Goal: Task Accomplishment & Management: Manage account settings

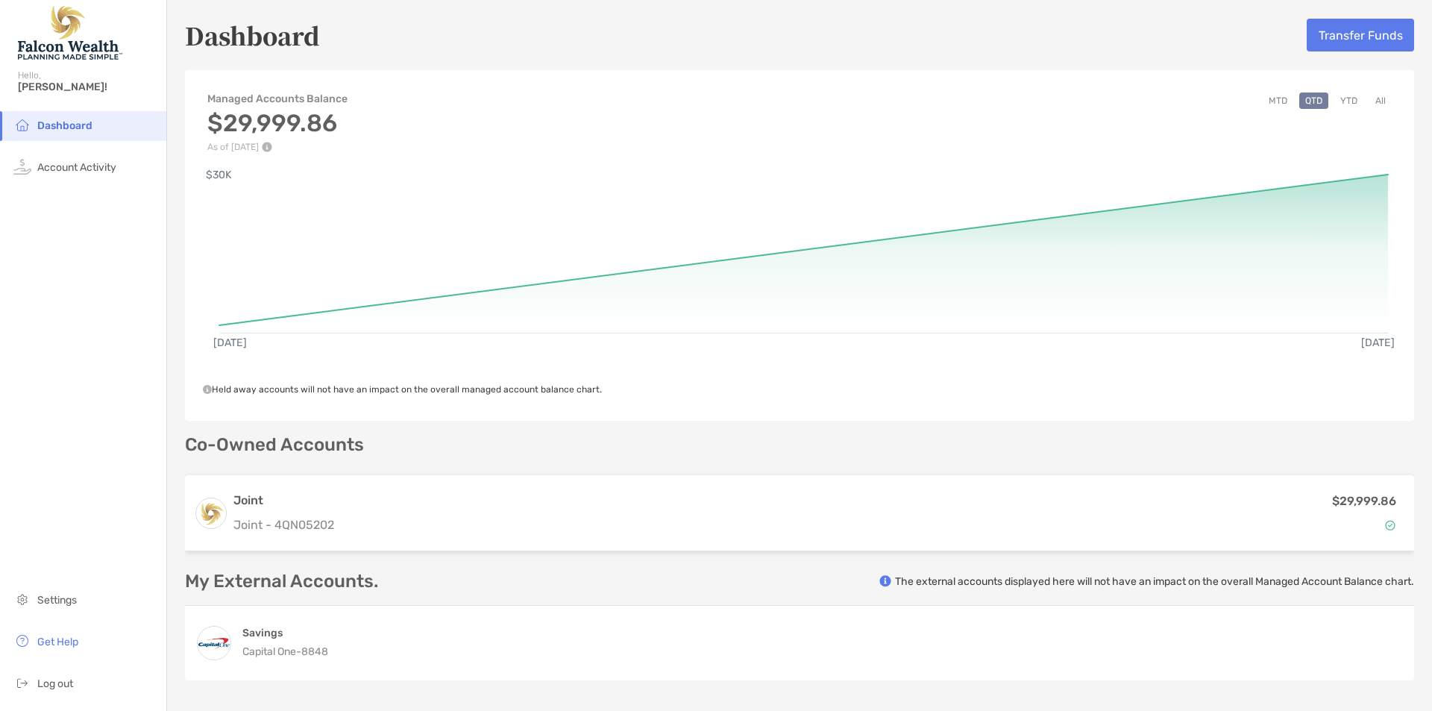
click at [1273, 101] on button "MTD" at bounding box center [1278, 101] width 31 height 16
click at [106, 168] on span "Account Activity" at bounding box center [76, 167] width 79 height 13
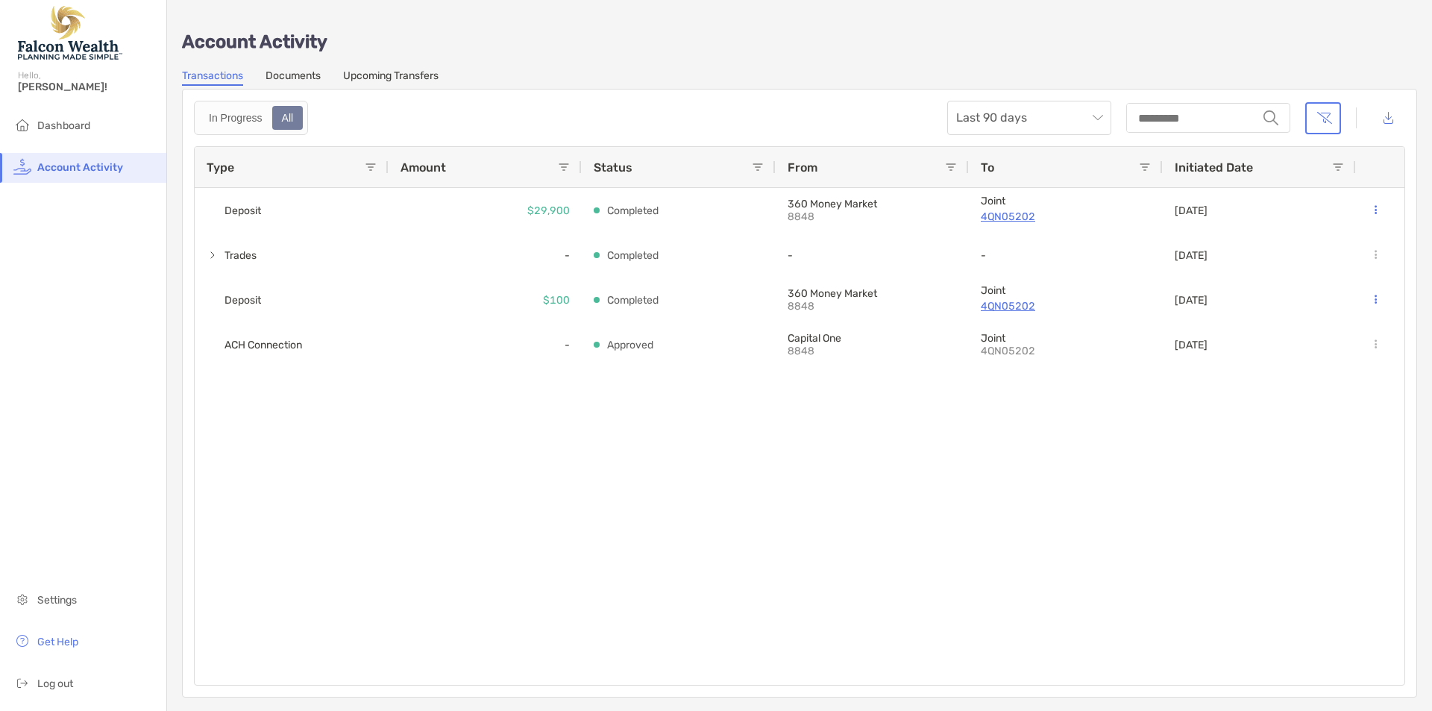
click at [296, 78] on link "Documents" at bounding box center [293, 77] width 55 height 16
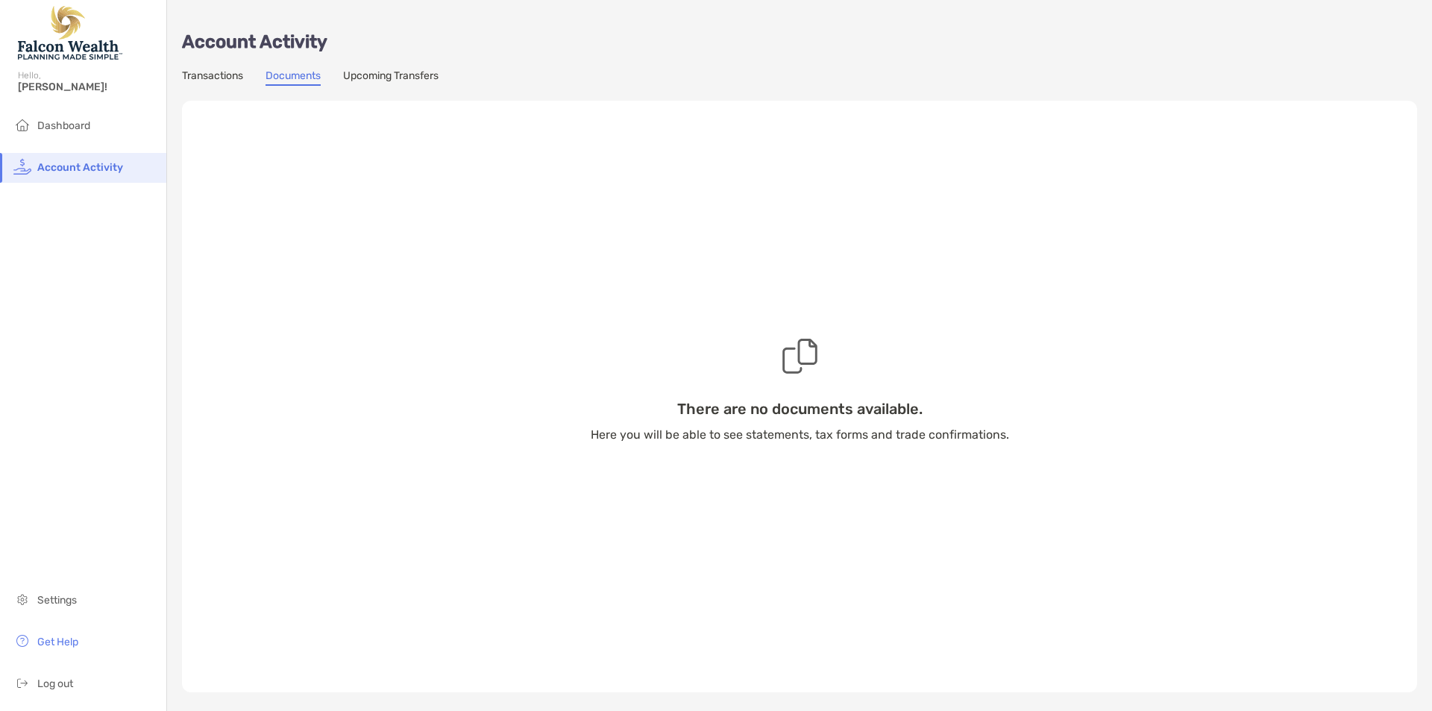
click at [405, 74] on link "Upcoming Transfers" at bounding box center [390, 77] width 95 height 16
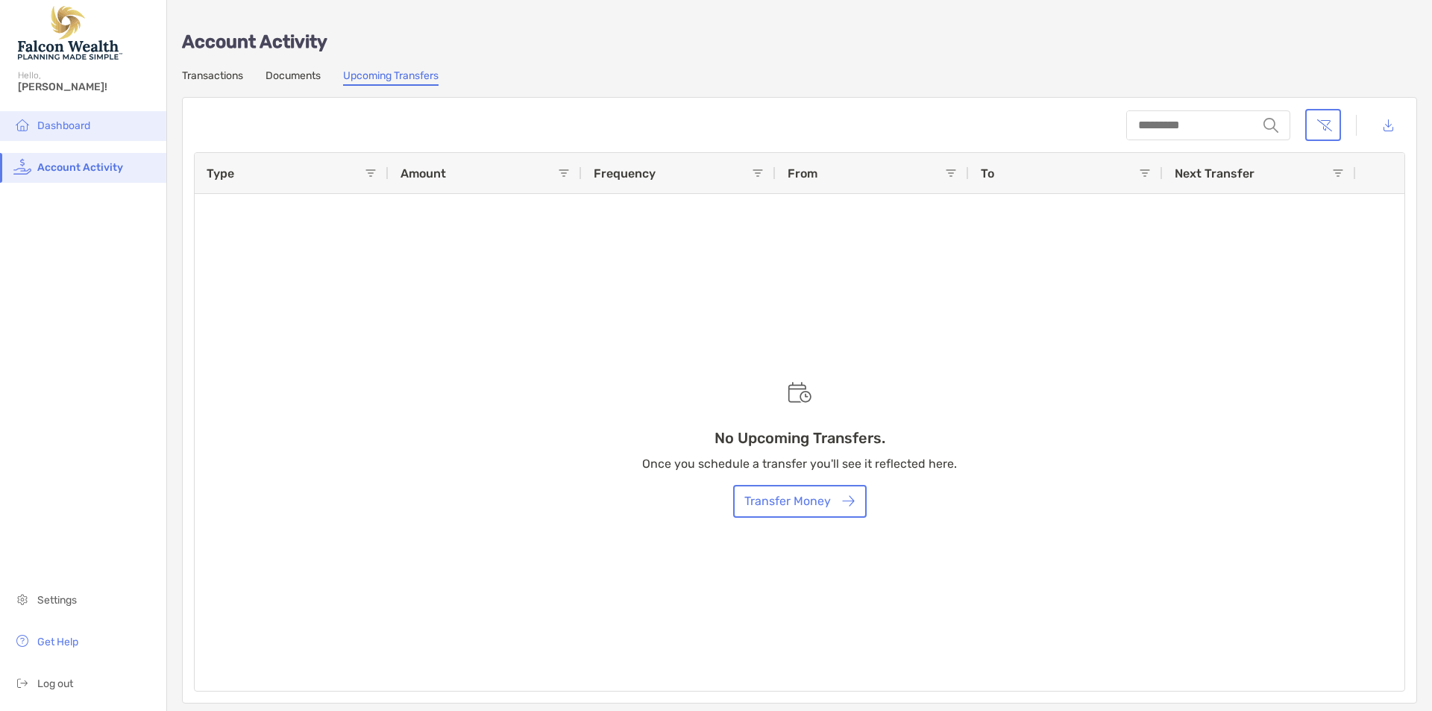
click at [93, 128] on li "Dashboard" at bounding box center [83, 126] width 166 height 30
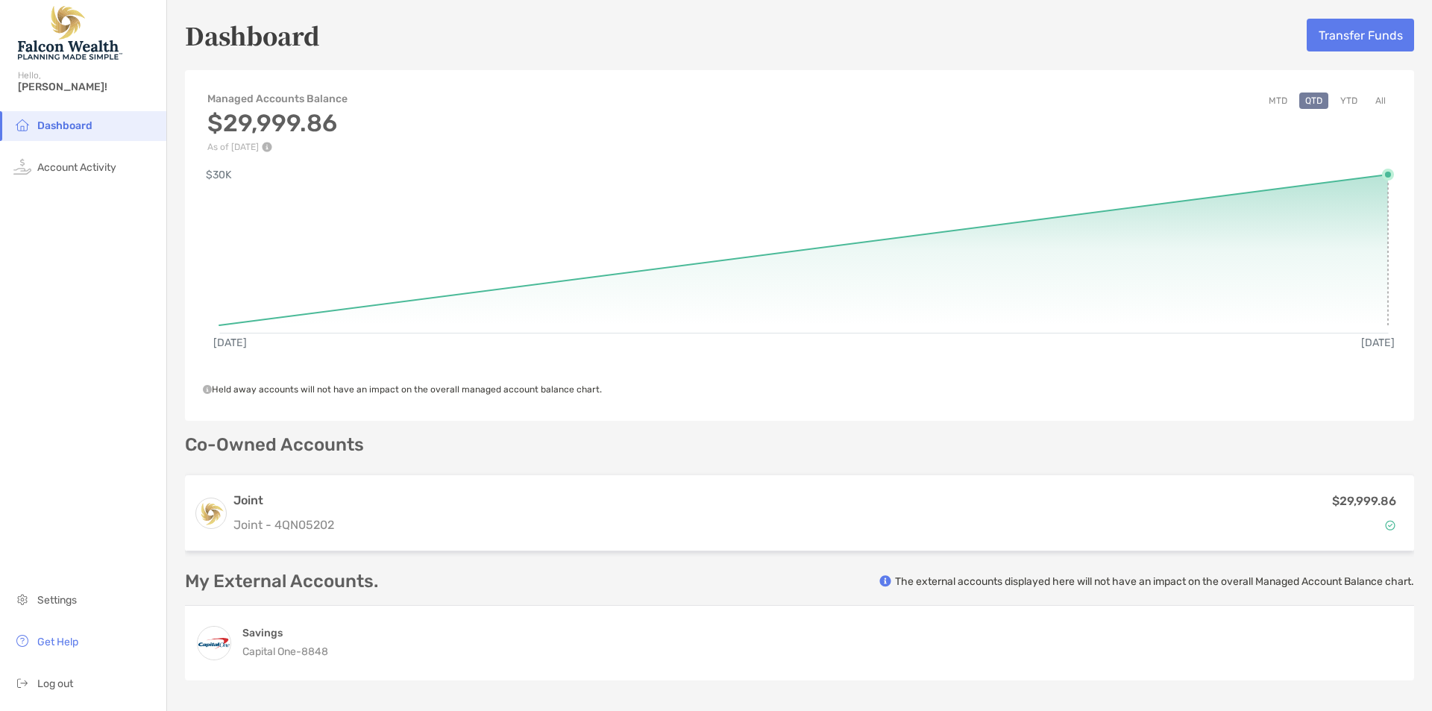
click at [1369, 190] on rect at bounding box center [803, 246] width 1169 height 143
click at [1344, 102] on button "YTD" at bounding box center [1349, 101] width 29 height 16
click at [48, 604] on span "Settings" at bounding box center [57, 600] width 40 height 13
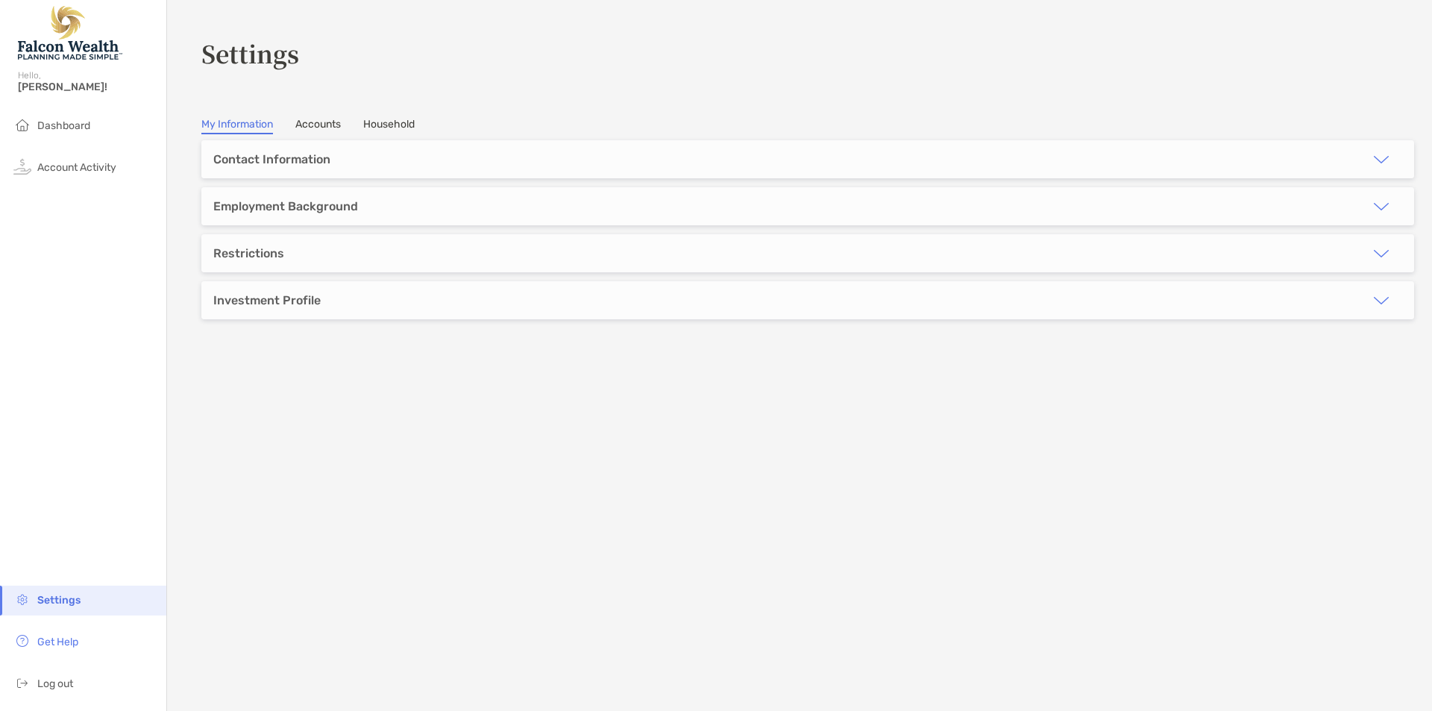
click at [328, 118] on link "Accounts" at bounding box center [318, 126] width 46 height 16
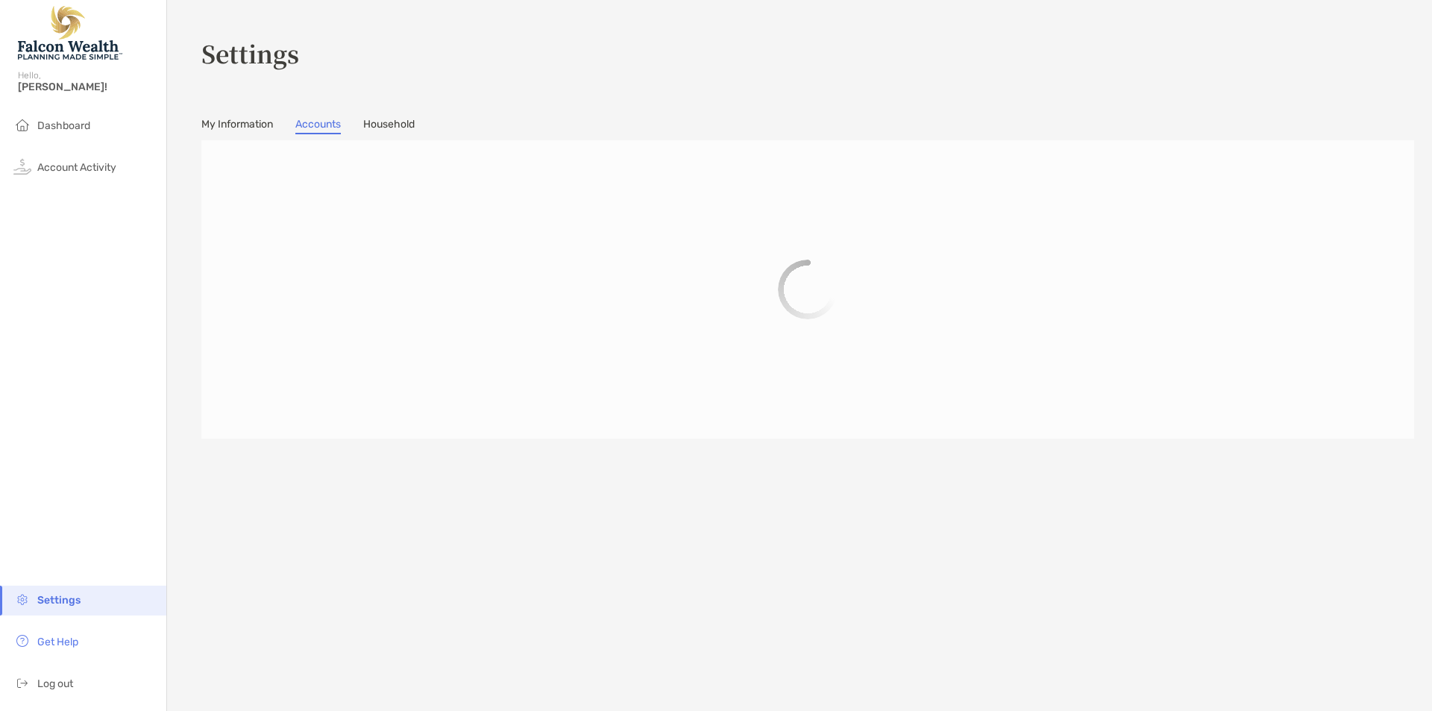
click at [234, 122] on link "My Information" at bounding box center [237, 126] width 72 height 16
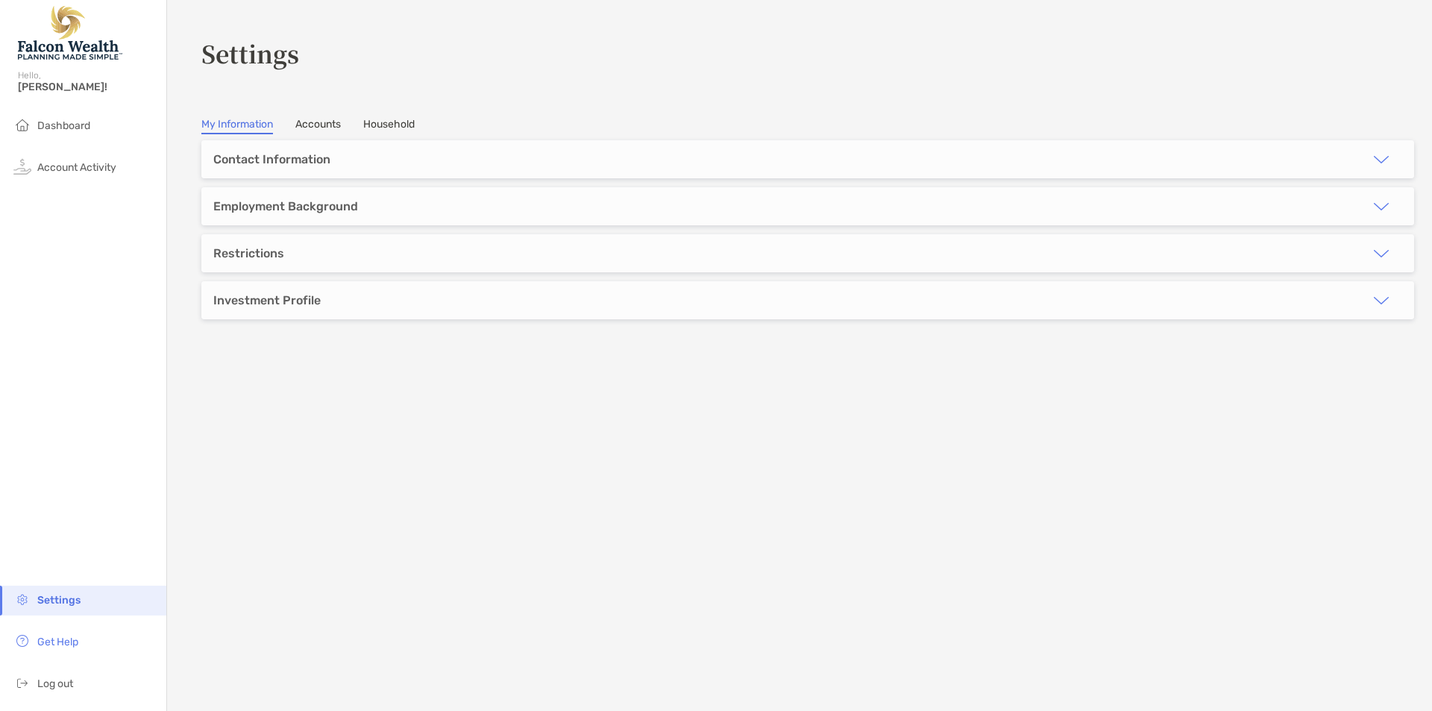
click at [254, 301] on div "Investment Profile" at bounding box center [266, 300] width 107 height 14
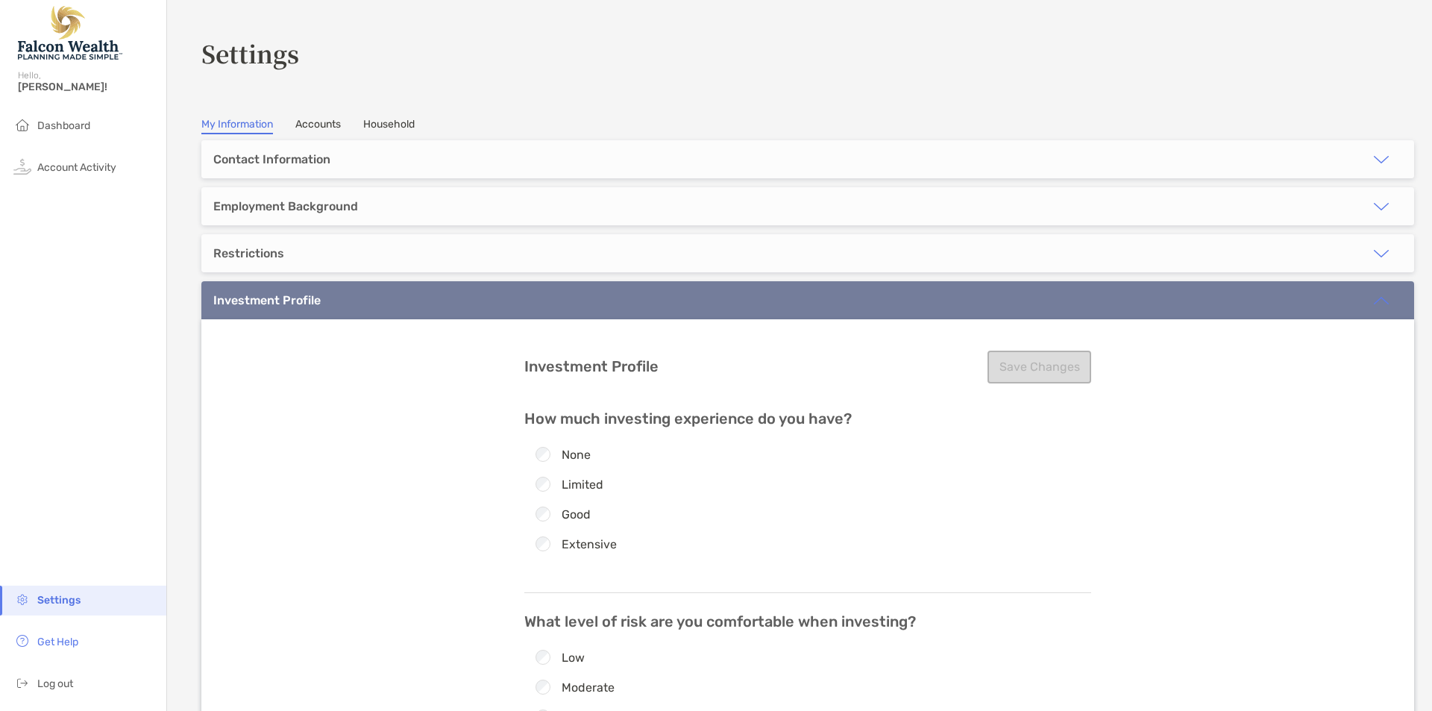
click at [830, 483] on div "Limited" at bounding box center [807, 484] width 567 height 15
click at [1036, 365] on div "Save Changes" at bounding box center [1040, 367] width 104 height 33
click at [1133, 266] on div "Restrictions" at bounding box center [807, 253] width 1213 height 38
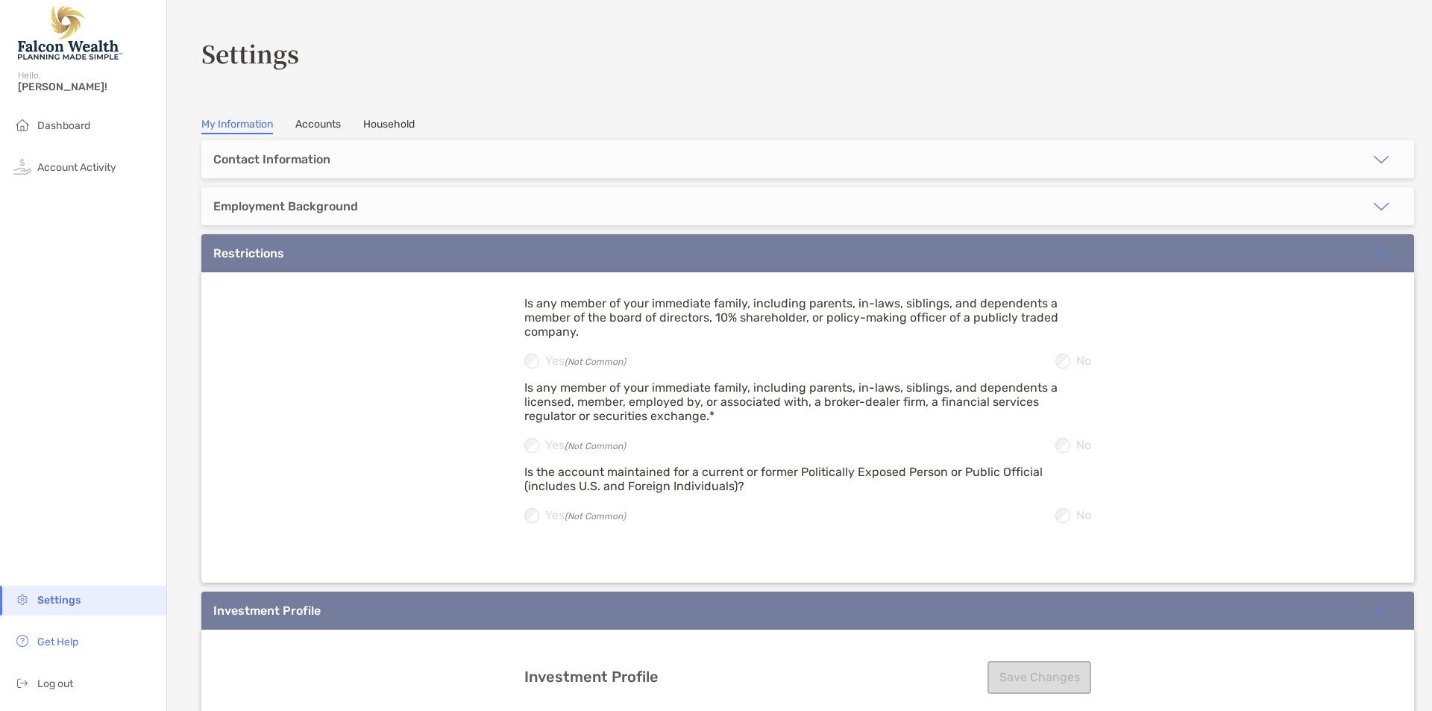
click at [1114, 197] on div "Employment Background" at bounding box center [807, 206] width 1213 height 38
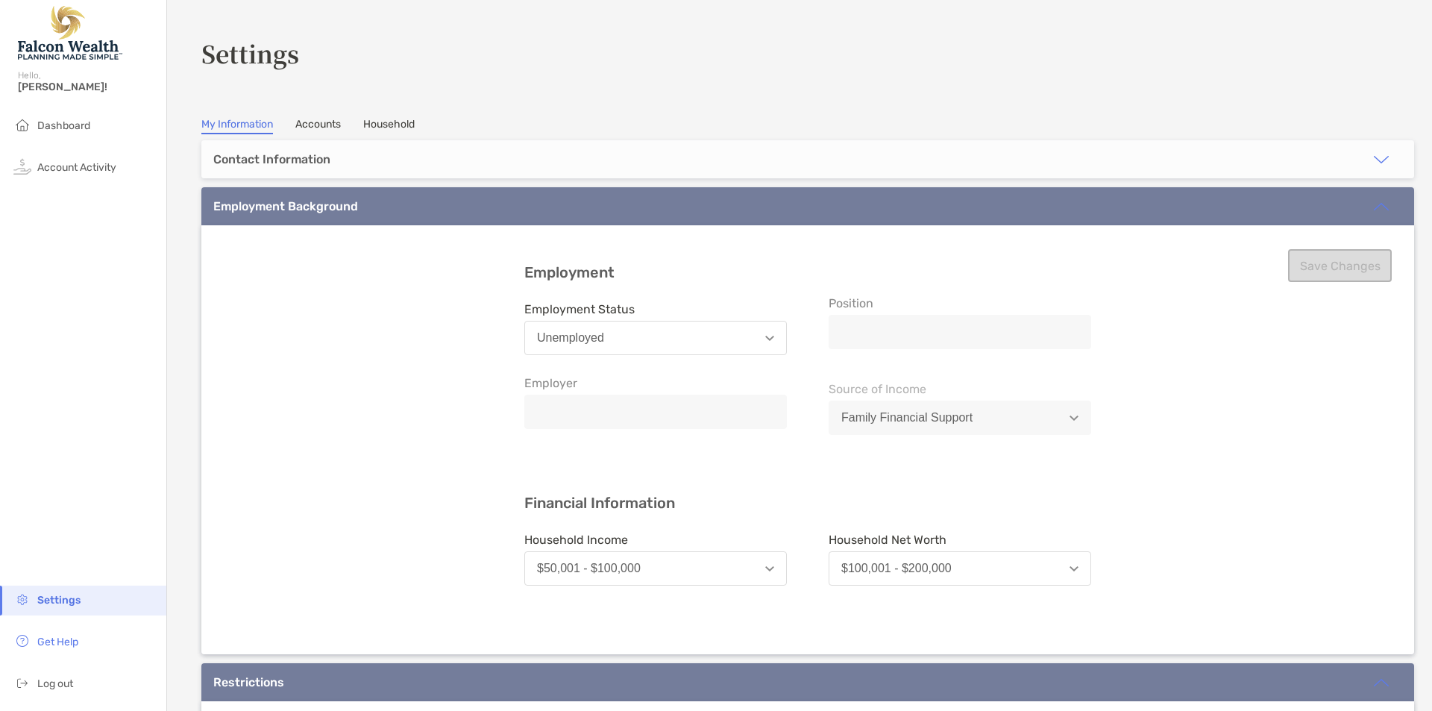
click at [1111, 168] on div "Contact Information" at bounding box center [807, 159] width 1213 height 38
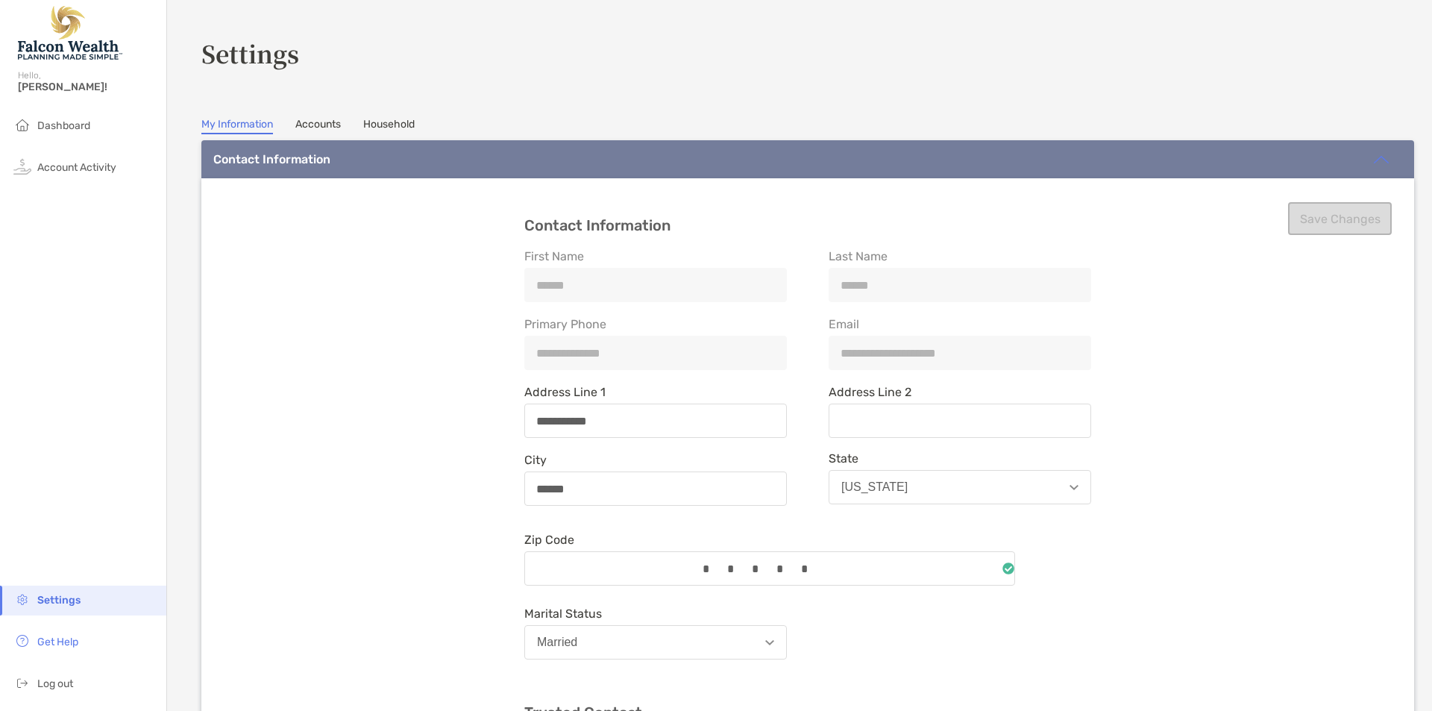
click at [316, 129] on link "Accounts" at bounding box center [318, 126] width 46 height 16
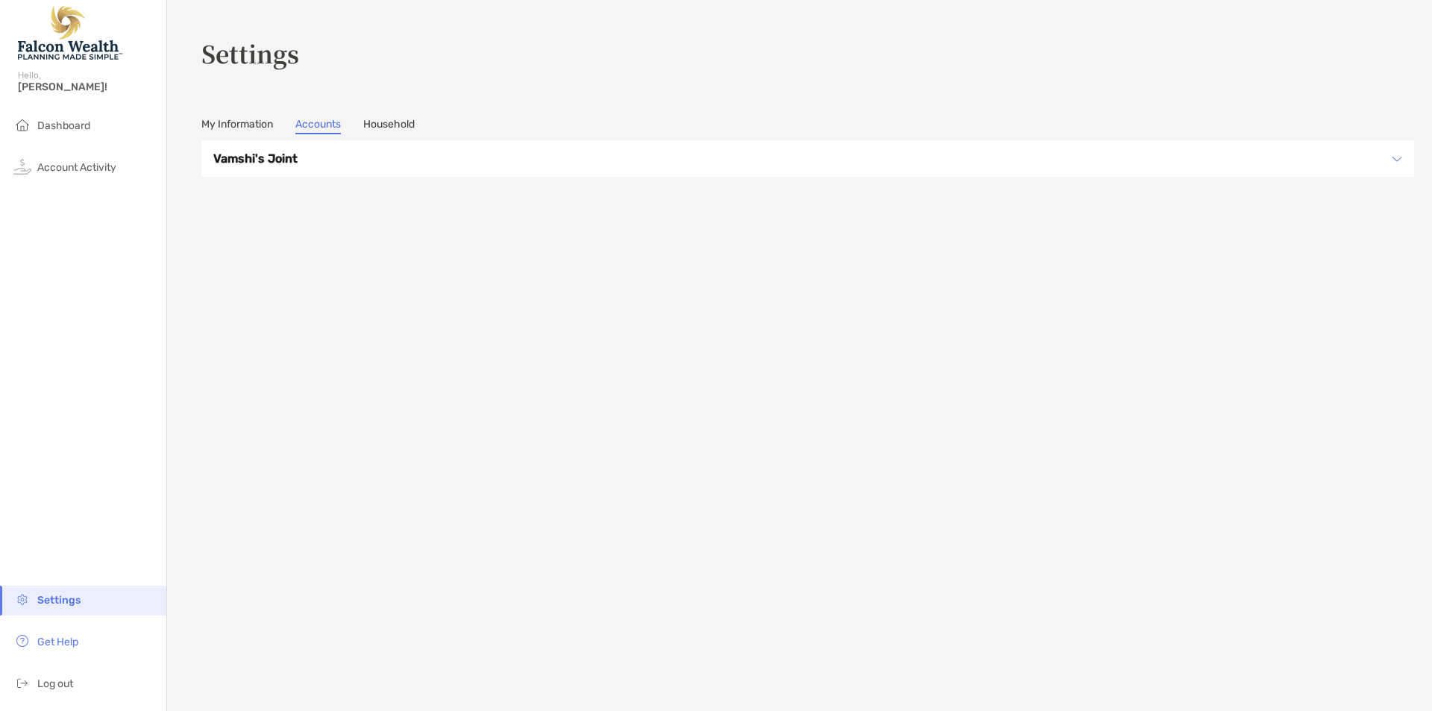
click at [389, 122] on link "Household" at bounding box center [388, 126] width 51 height 16
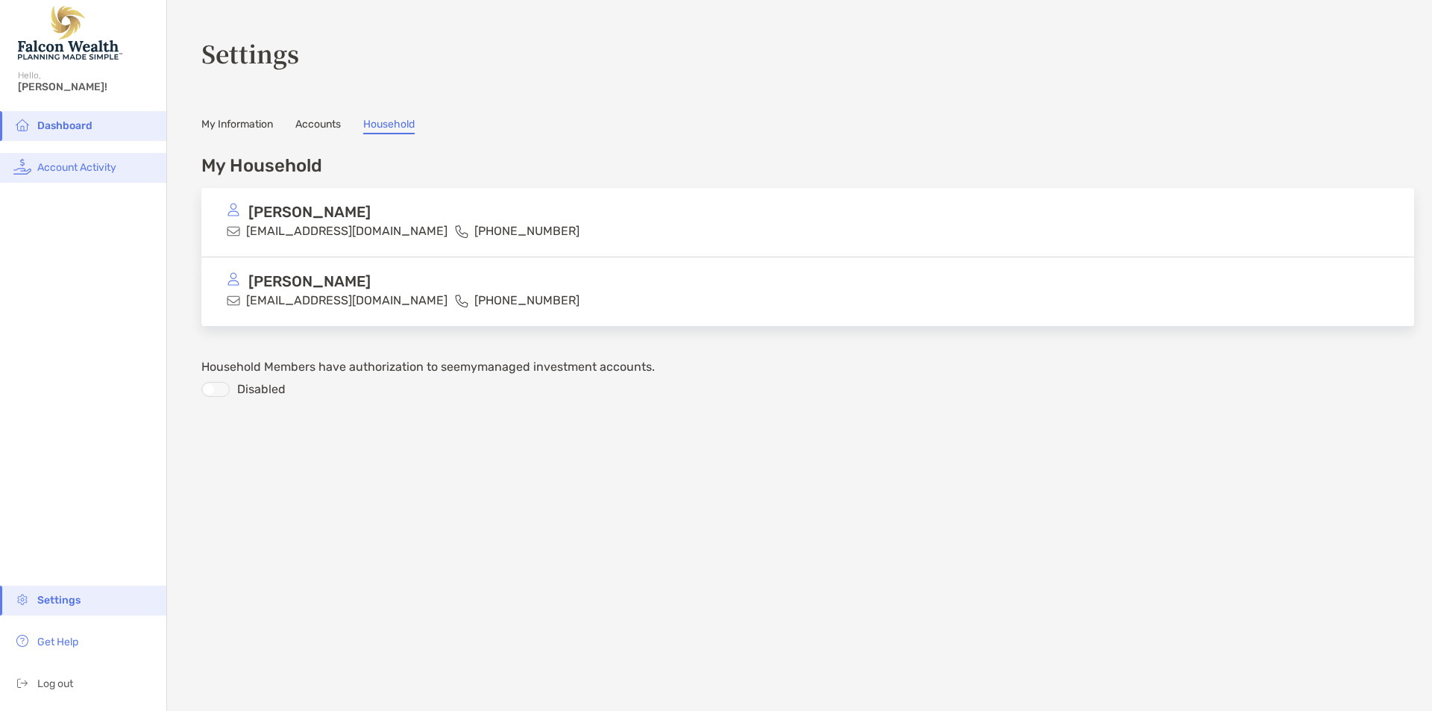
click at [101, 167] on span "Account Activity" at bounding box center [76, 167] width 79 height 13
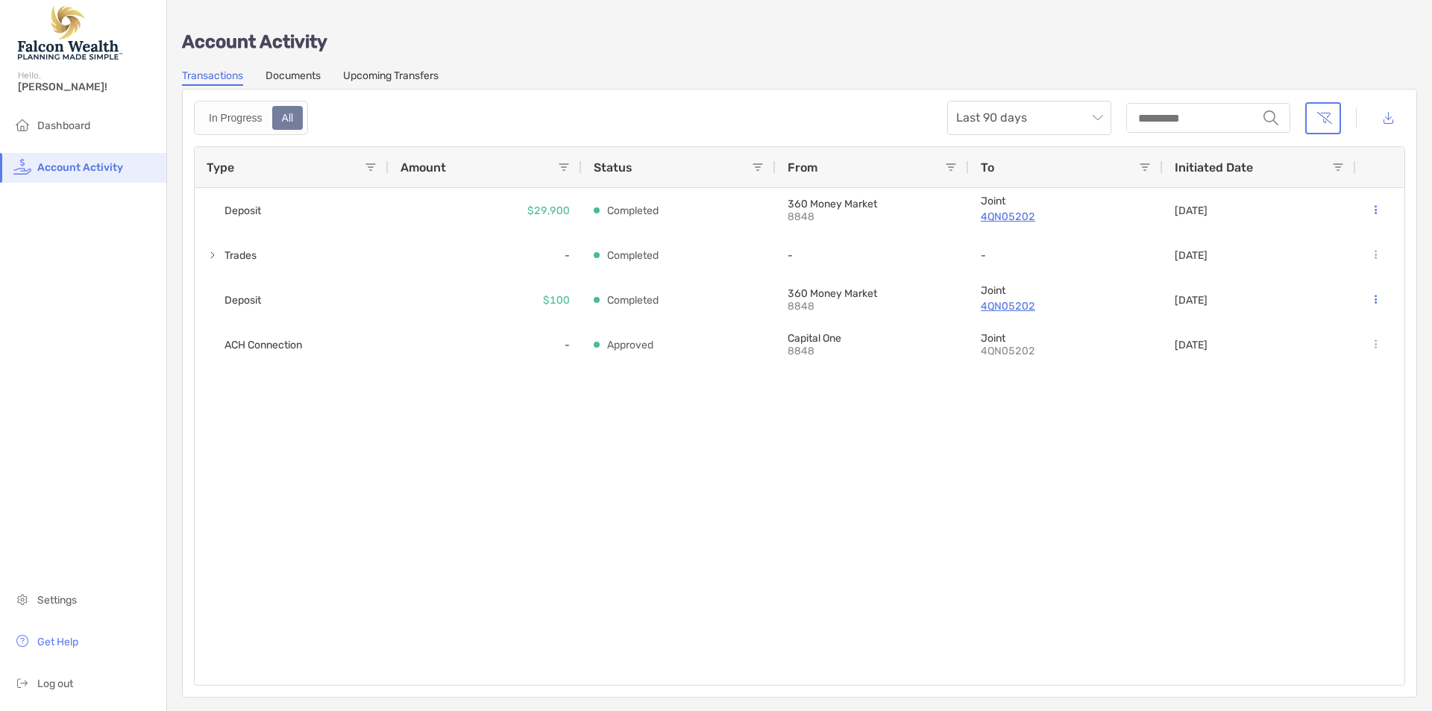
click at [291, 72] on link "Documents" at bounding box center [293, 77] width 55 height 16
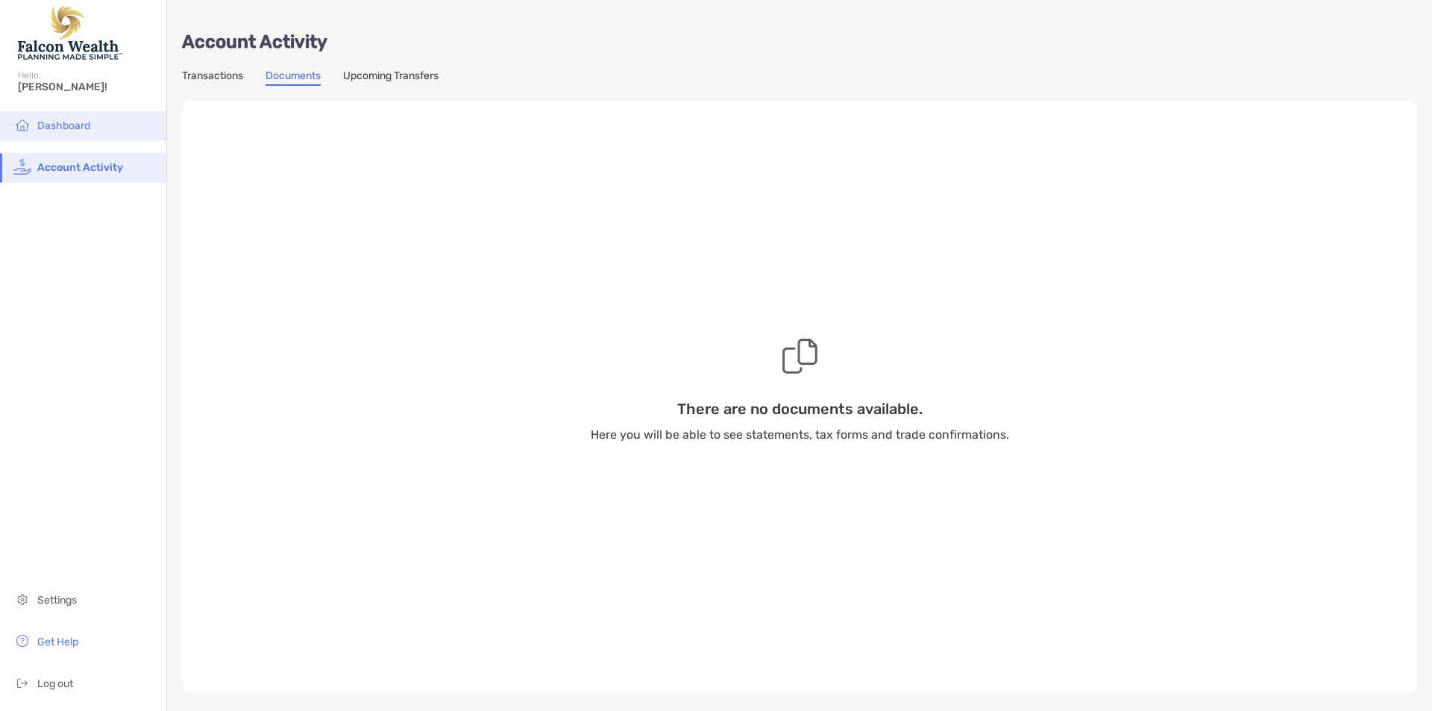
click at [70, 128] on span "Dashboard" at bounding box center [63, 125] width 53 height 13
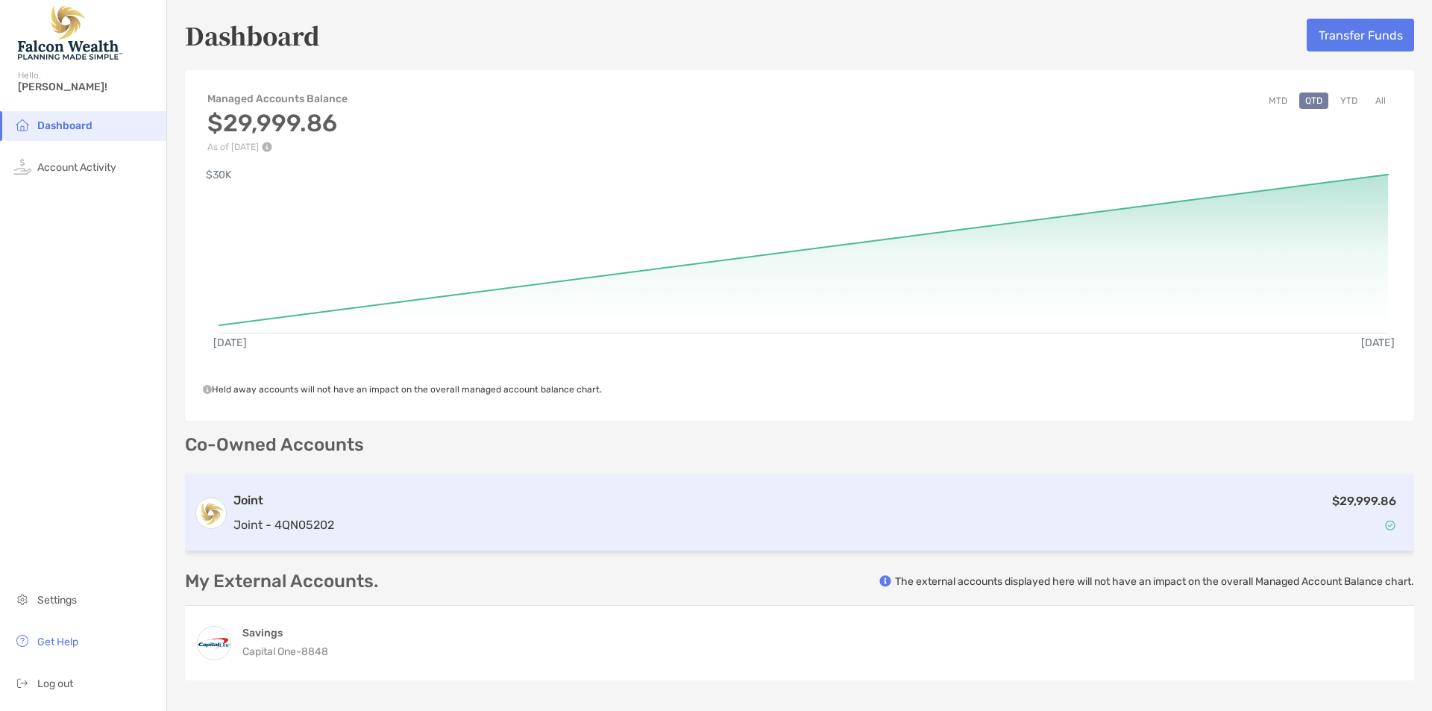
click at [554, 484] on div "Joint Joint - 4QN05202 $29,999.86" at bounding box center [799, 513] width 1229 height 76
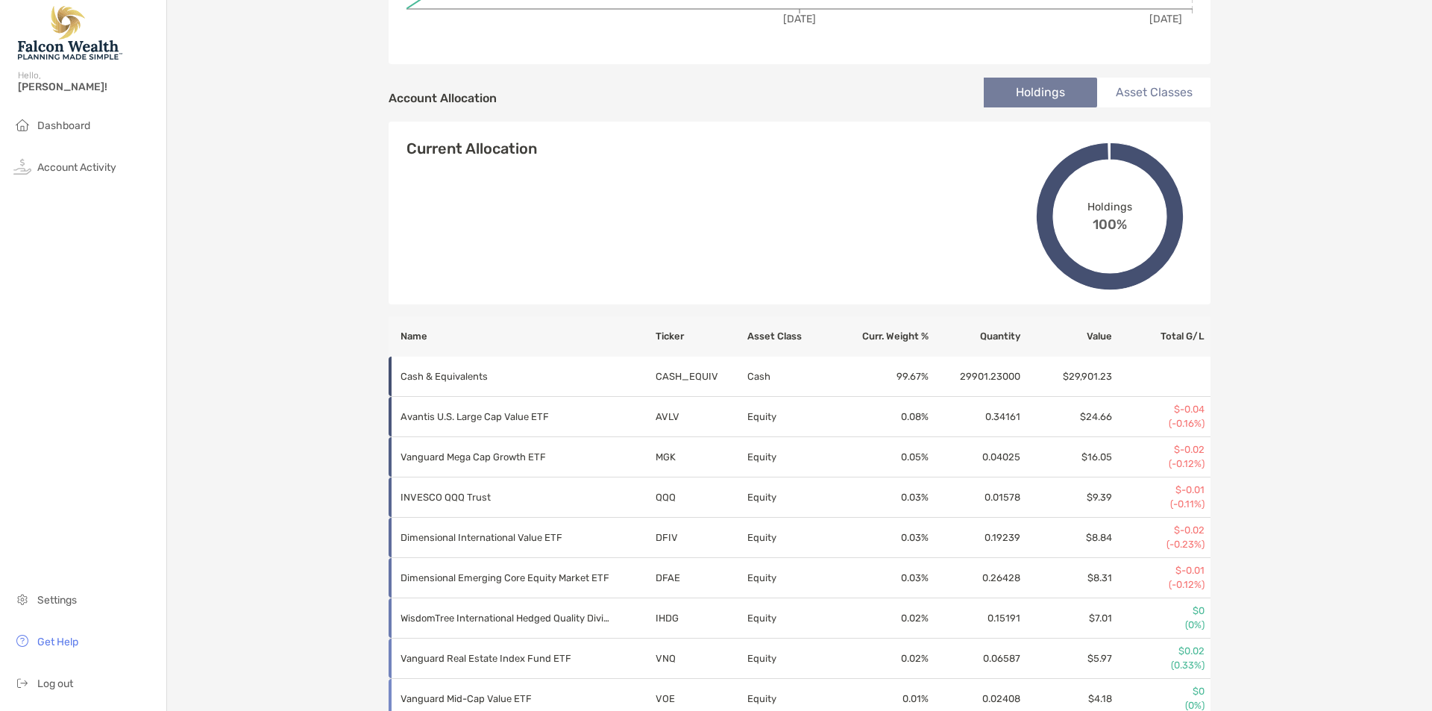
scroll to position [433, 0]
click at [1341, 436] on div "Joint - Joint 4QN05202 Transfer Funds Overview Info Transactions Upcoming Trans…" at bounding box center [799, 224] width 1265 height 1314
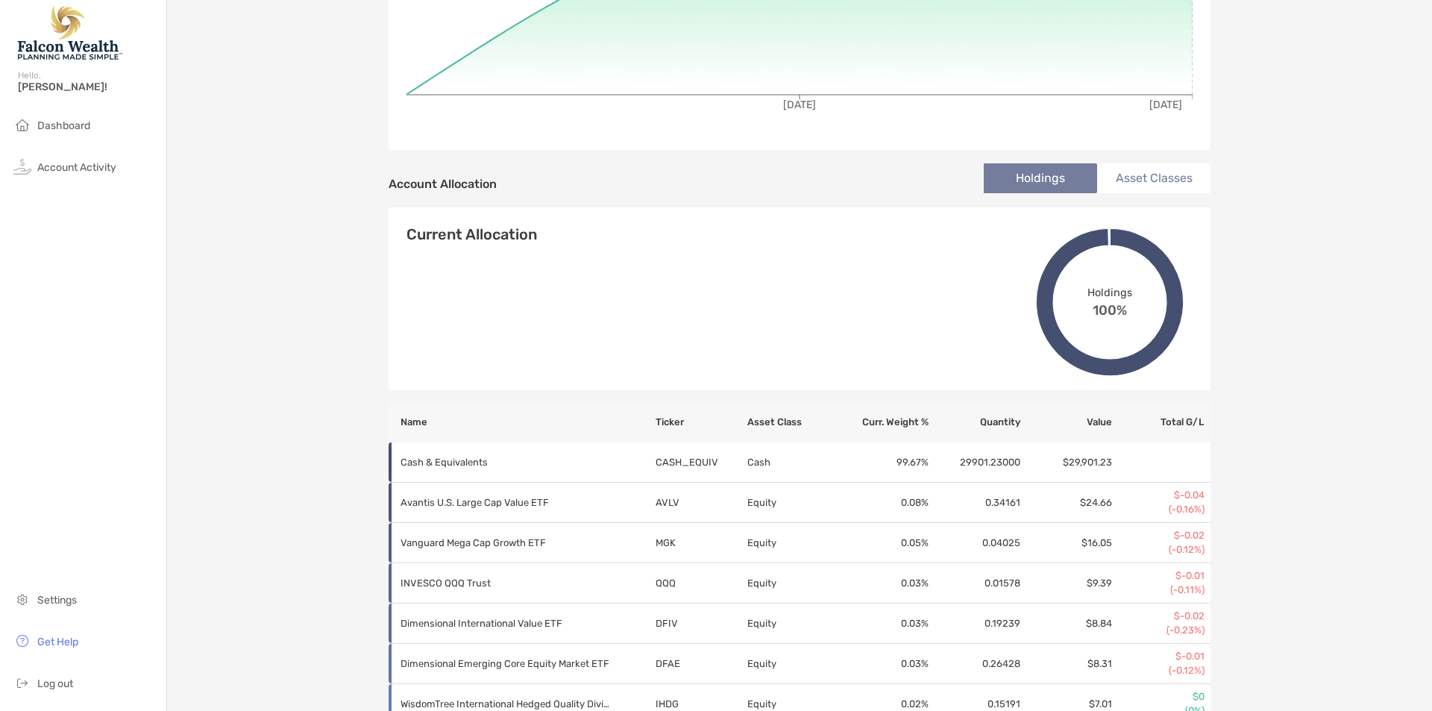
scroll to position [347, 0]
click at [1184, 179] on li "Asset Classes" at bounding box center [1153, 180] width 113 height 30
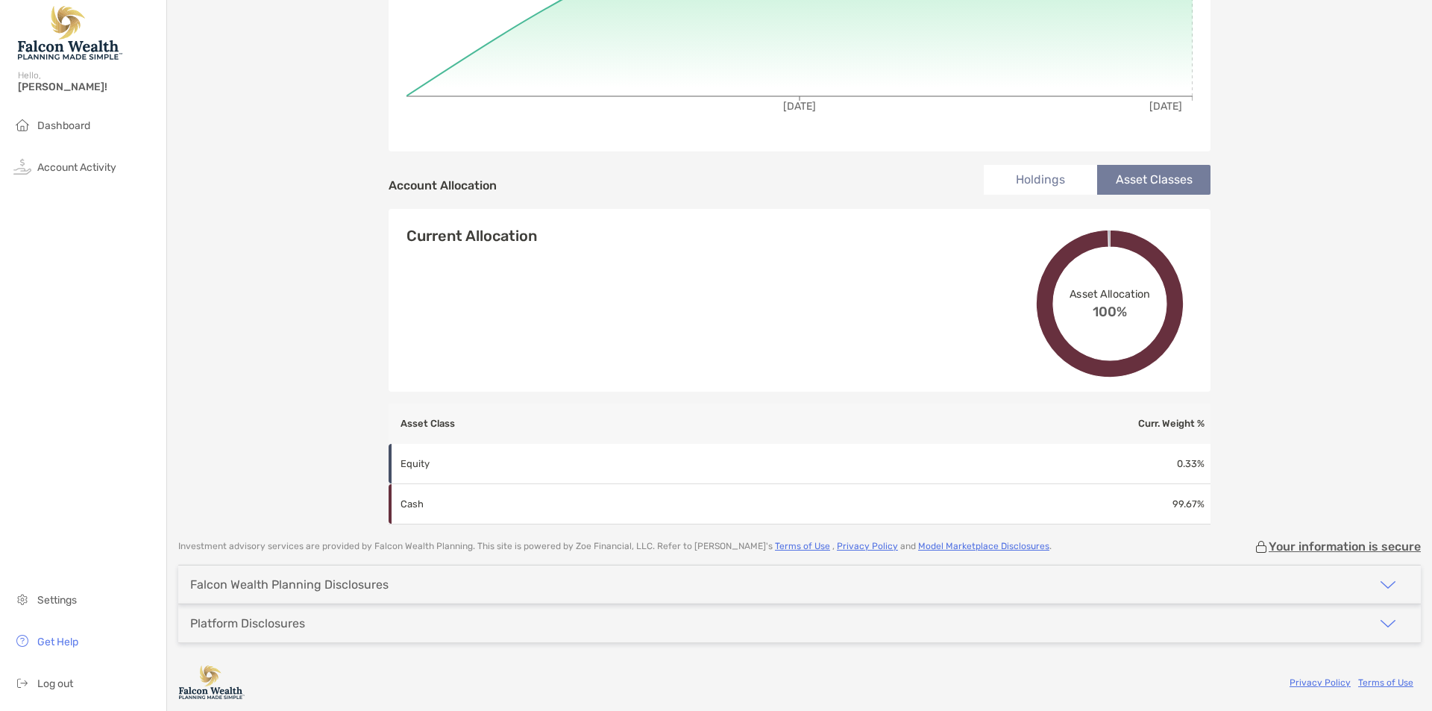
click at [1059, 189] on li "Holdings" at bounding box center [1040, 180] width 113 height 30
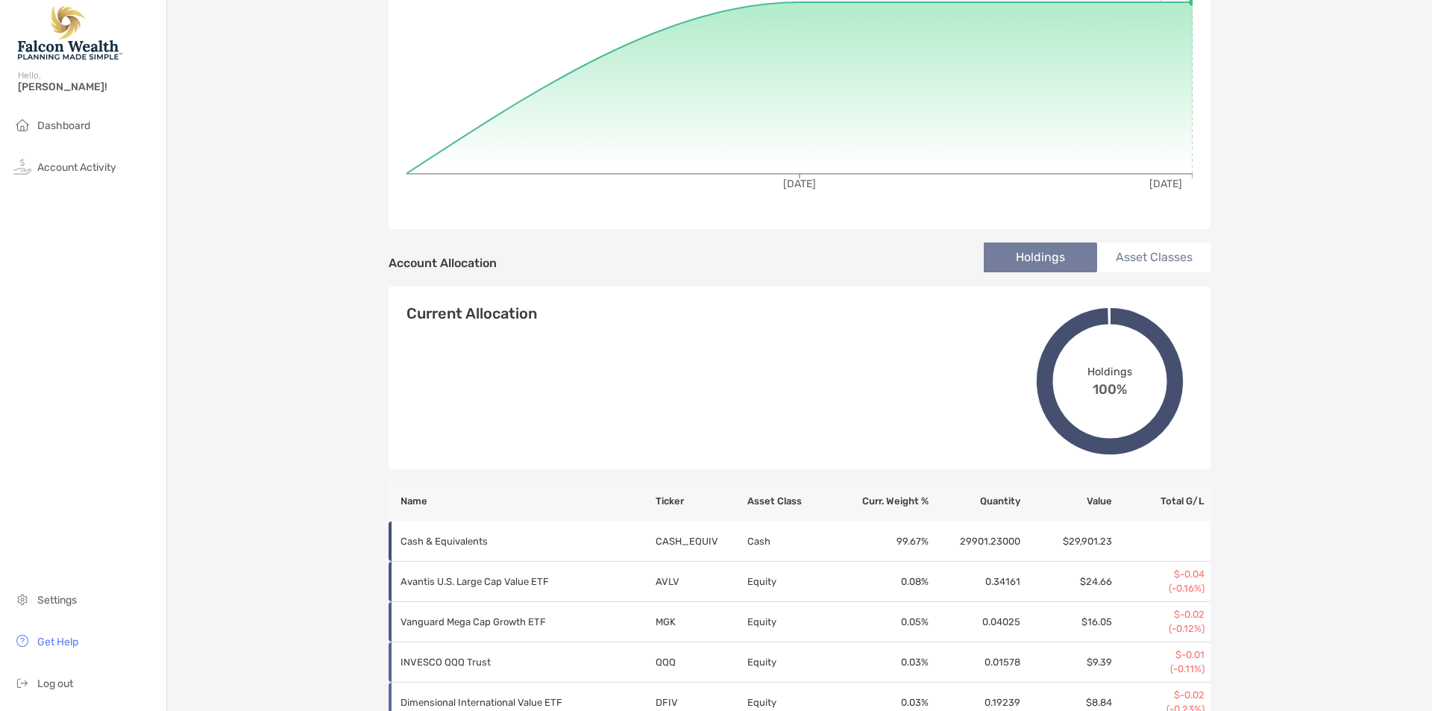
scroll to position [0, 0]
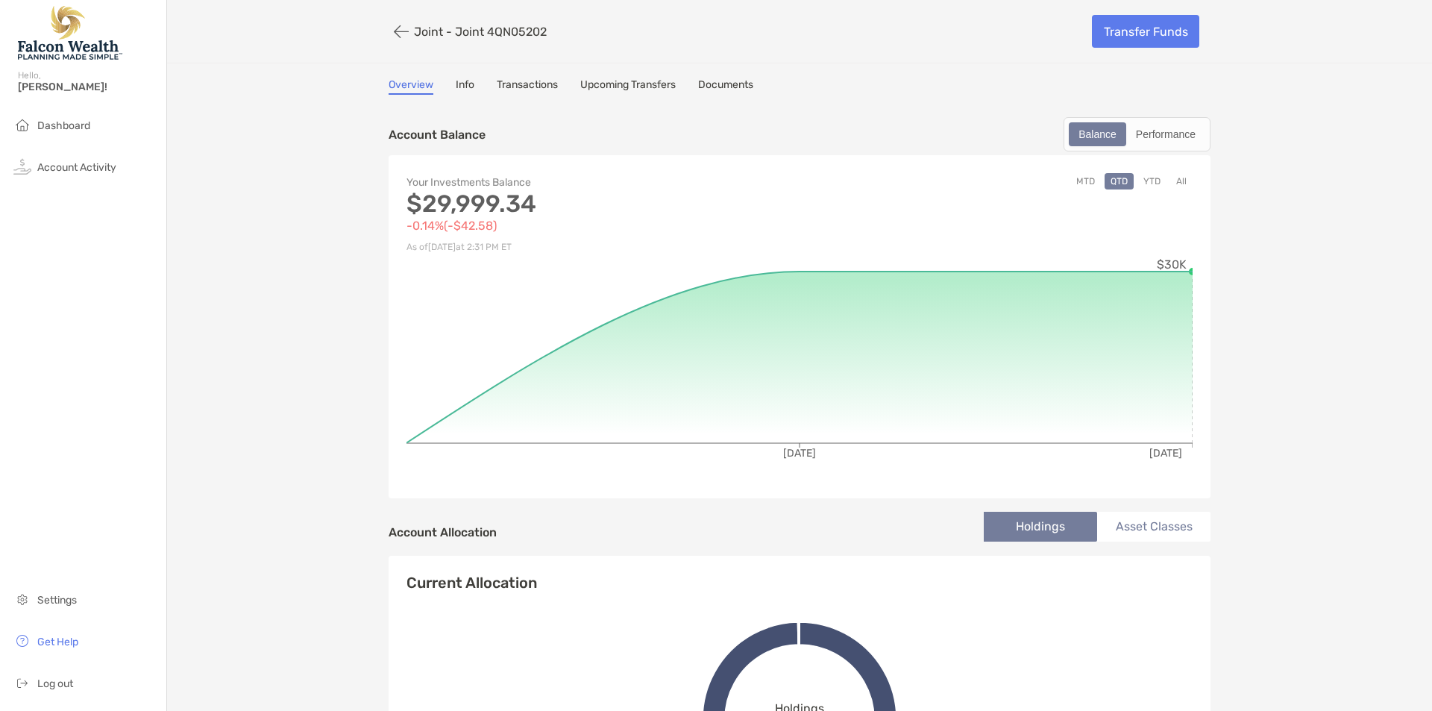
click at [464, 81] on link "Info" at bounding box center [465, 86] width 19 height 16
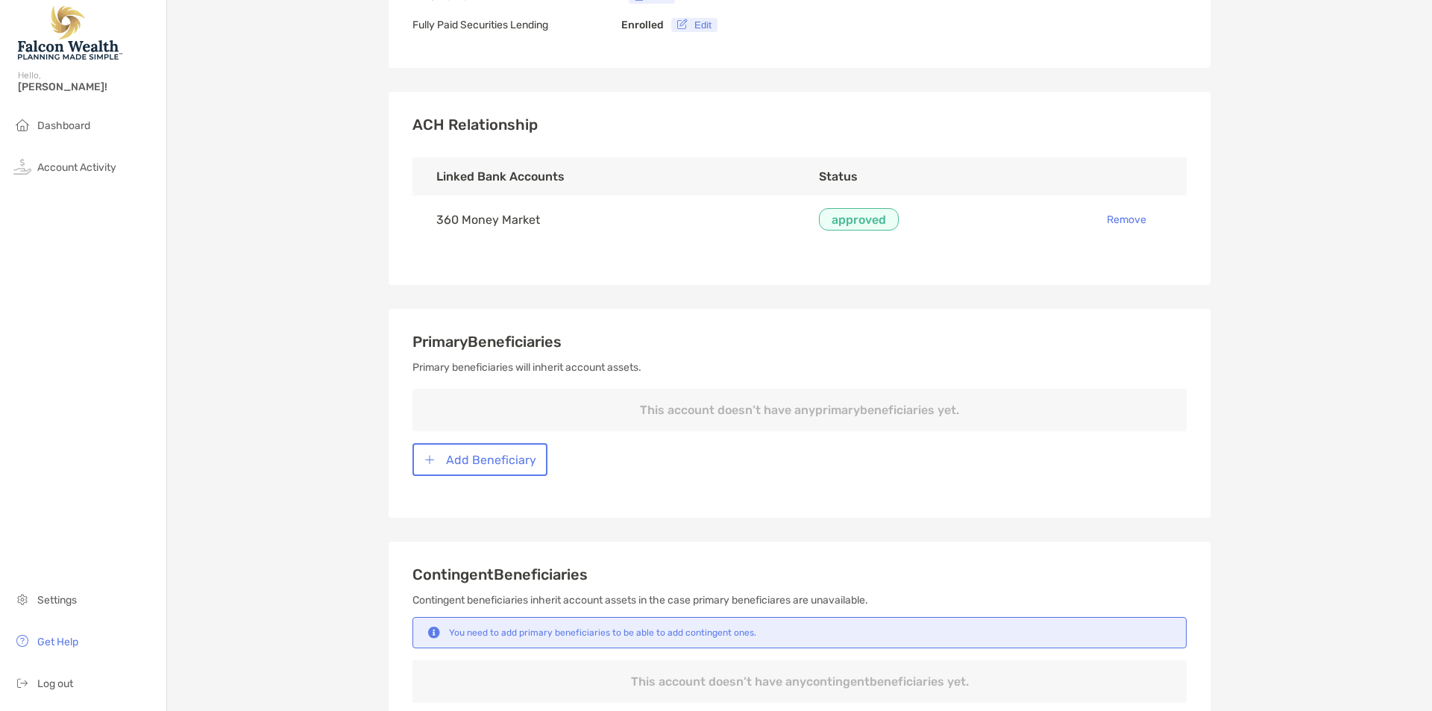
scroll to position [345, 0]
click at [513, 467] on button "Add Beneficiary" at bounding box center [480, 458] width 135 height 33
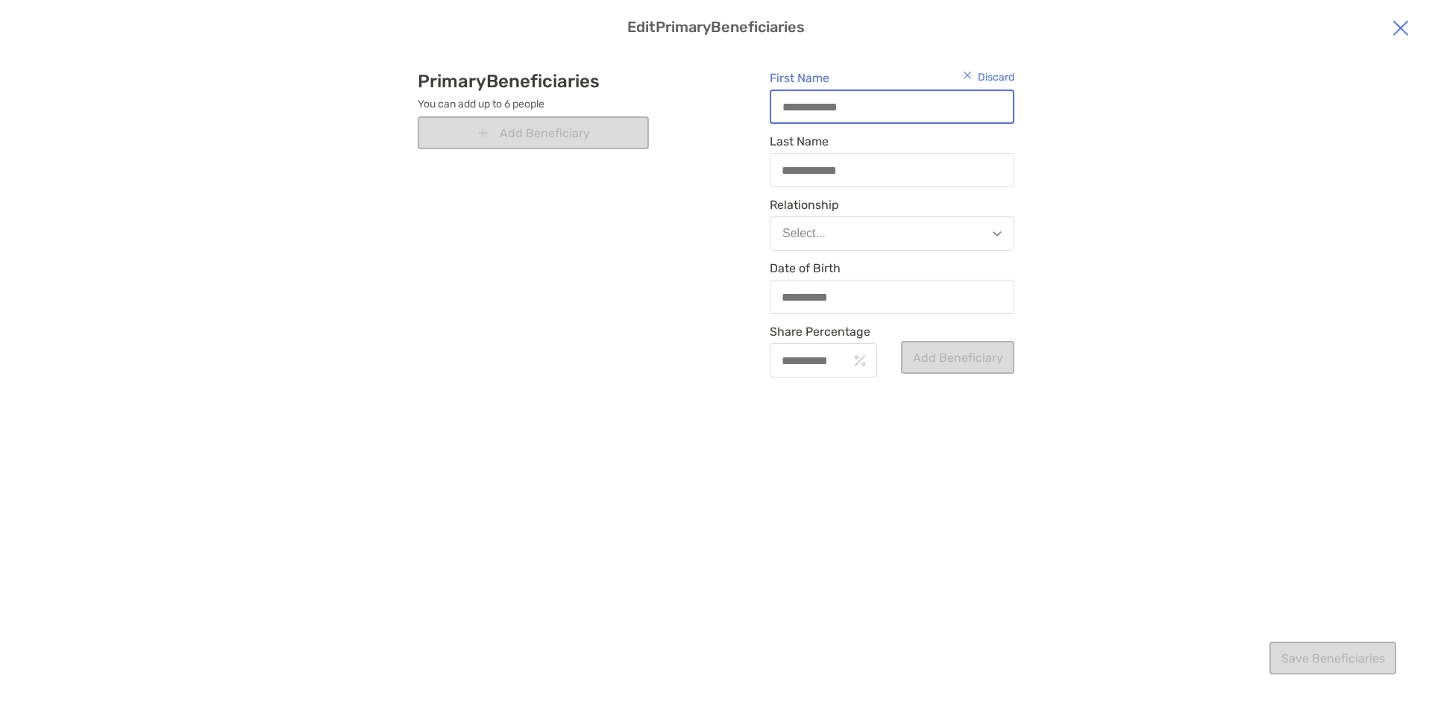
click at [831, 109] on input "First Name" at bounding box center [892, 107] width 242 height 13
type input "*"
type input "**"
type input "***"
type input "****"
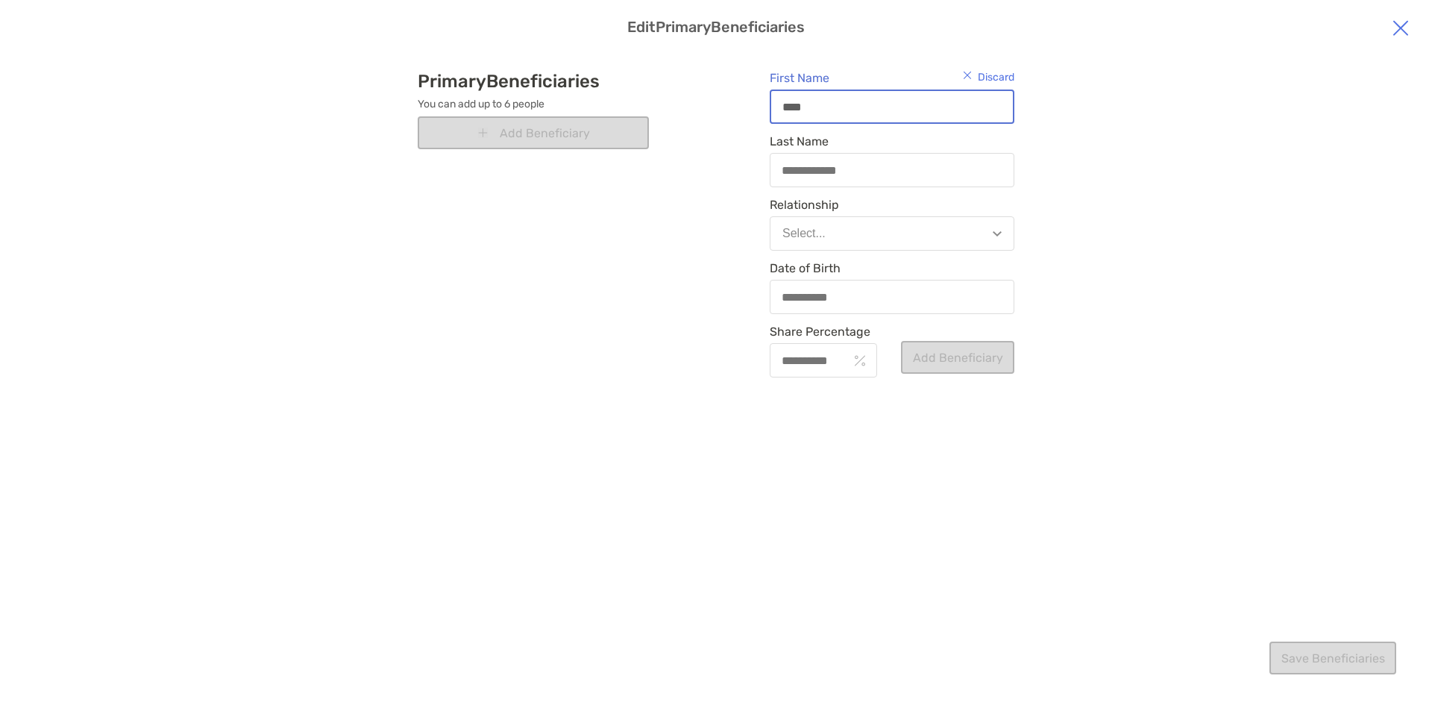
type input "*****"
type input "******"
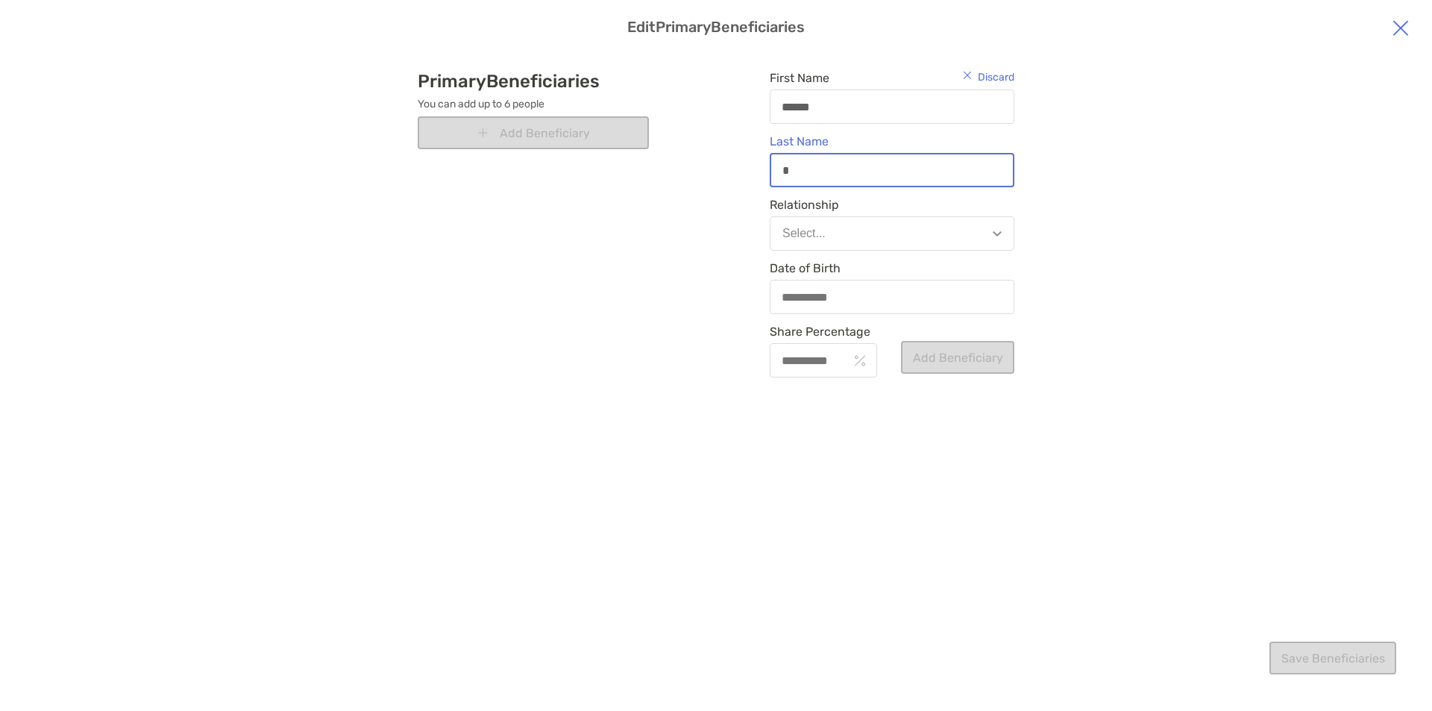
type input "*"
type input "**"
type input "***"
type input "****"
type input "*****"
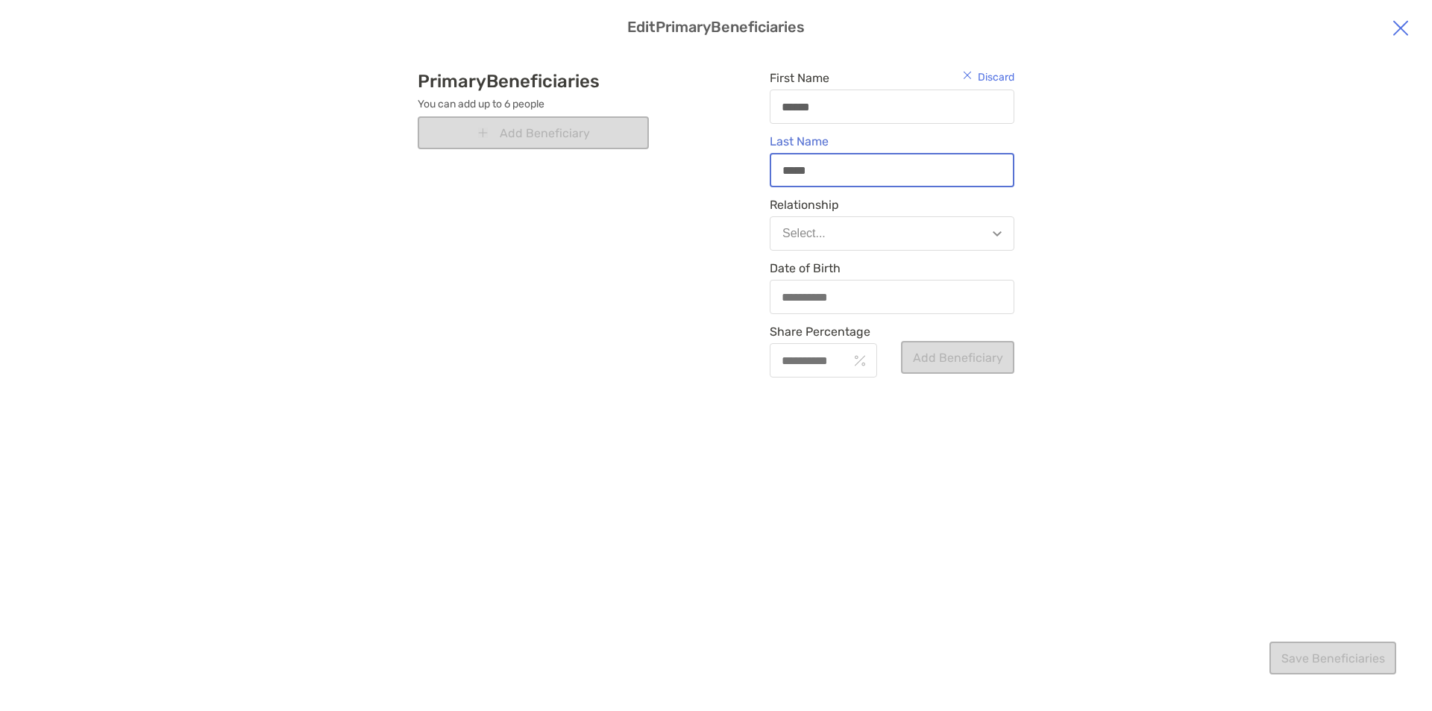
type input "******"
click at [832, 230] on button "Select..." at bounding box center [892, 233] width 245 height 34
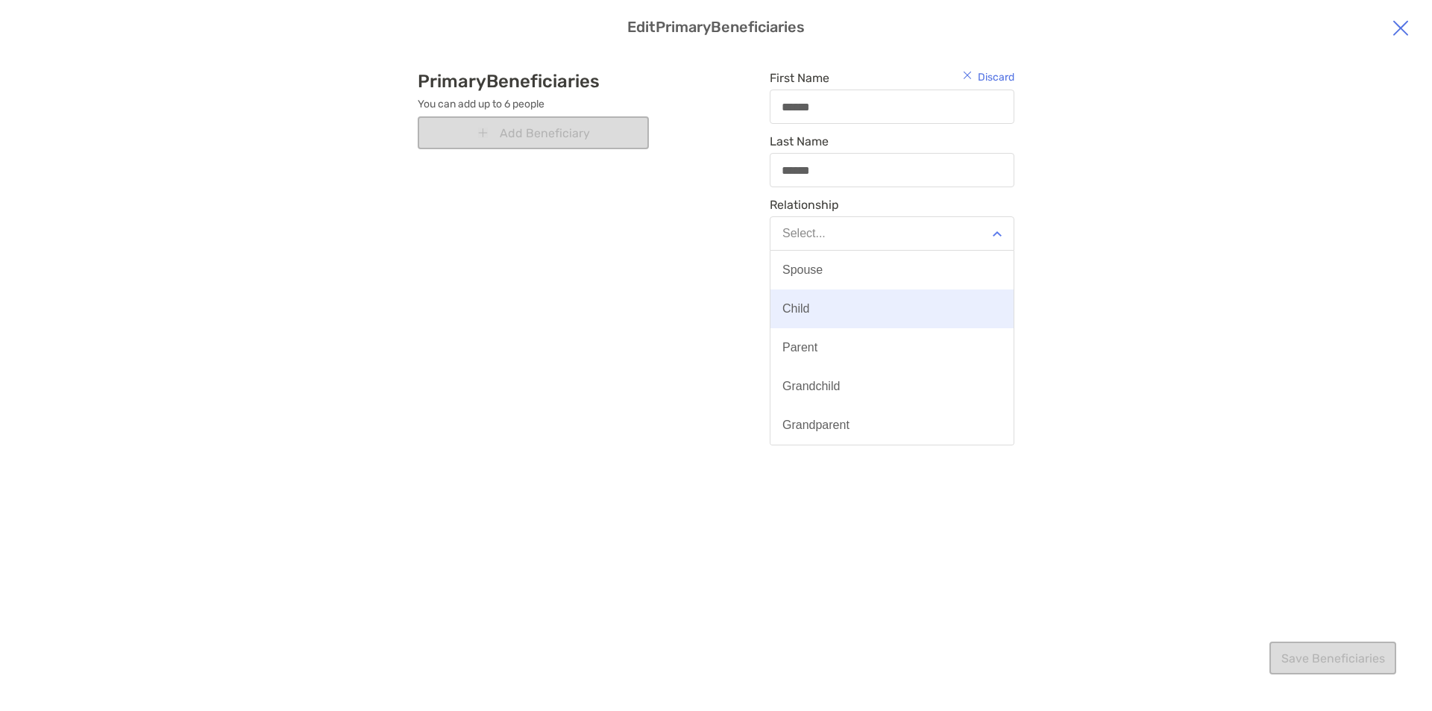
click at [833, 303] on button "Child" at bounding box center [892, 308] width 243 height 39
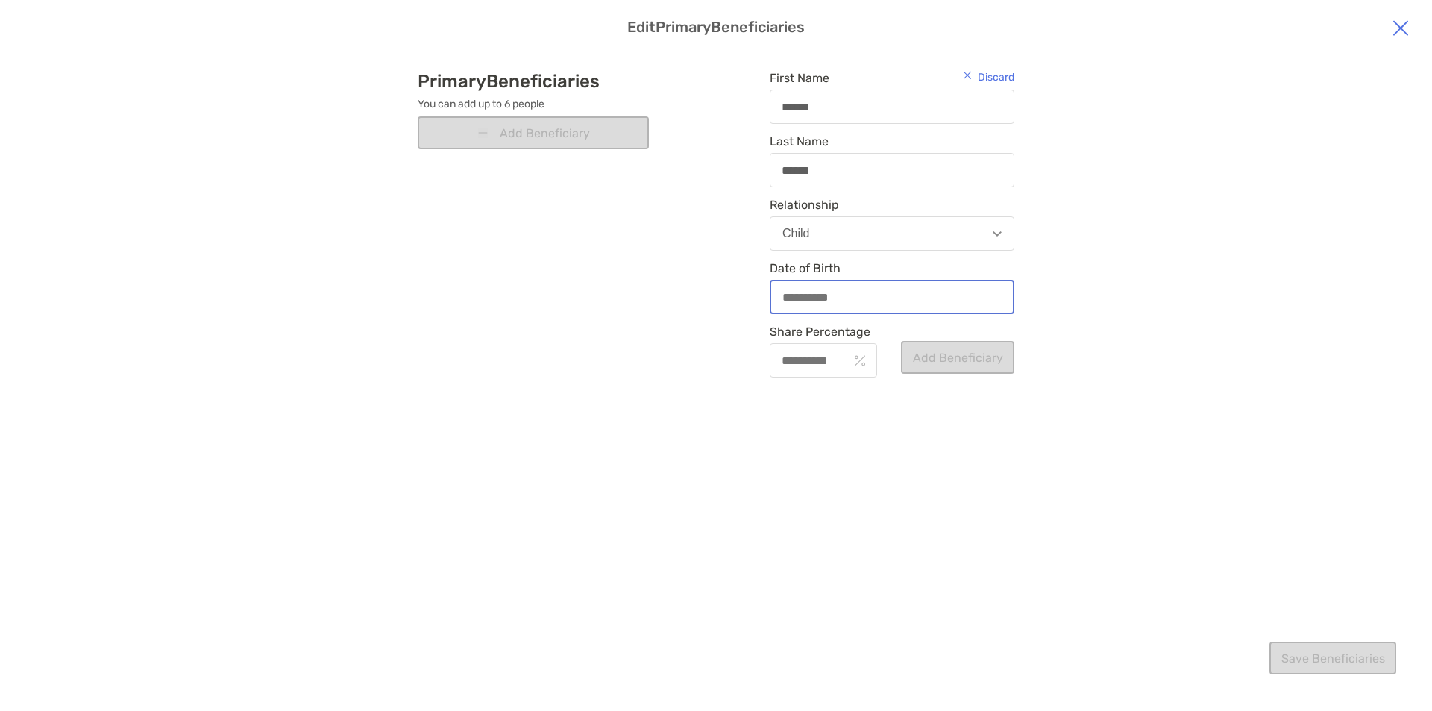
click at [833, 302] on input "Date of Birth" at bounding box center [892, 297] width 242 height 13
type input "**********"
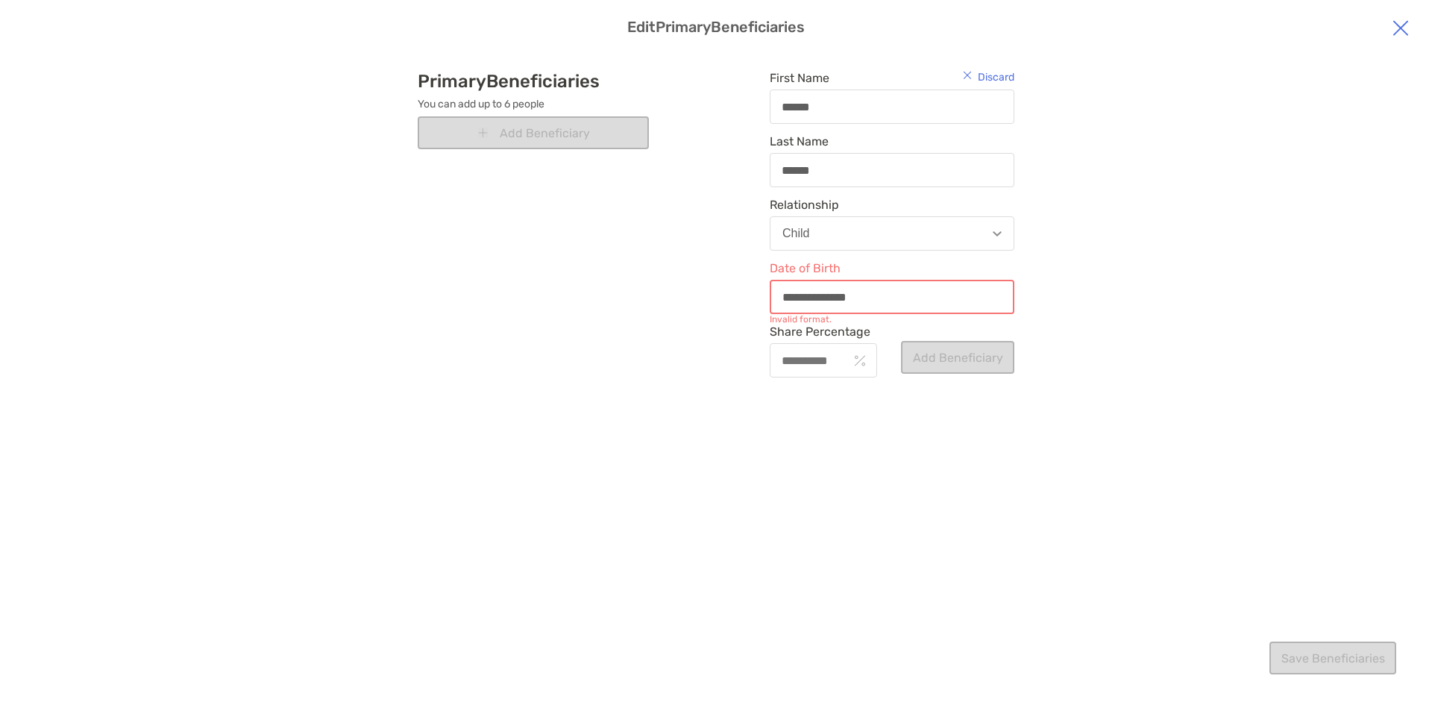
type input "**********"
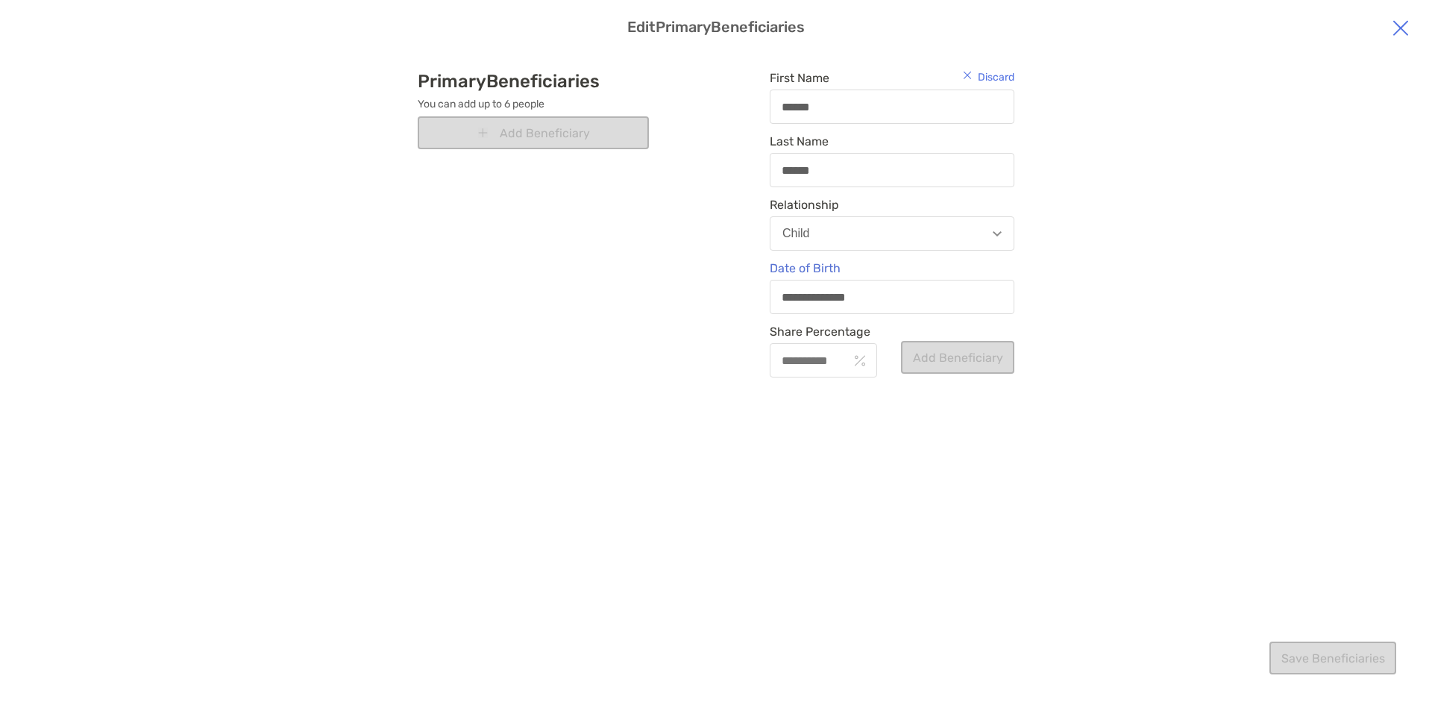
click at [844, 369] on div "modal" at bounding box center [823, 360] width 107 height 34
click at [844, 367] on input "Share Percentage" at bounding box center [809, 360] width 77 height 13
type input "***"
click at [920, 360] on button "Add Beneficiary" at bounding box center [957, 357] width 113 height 33
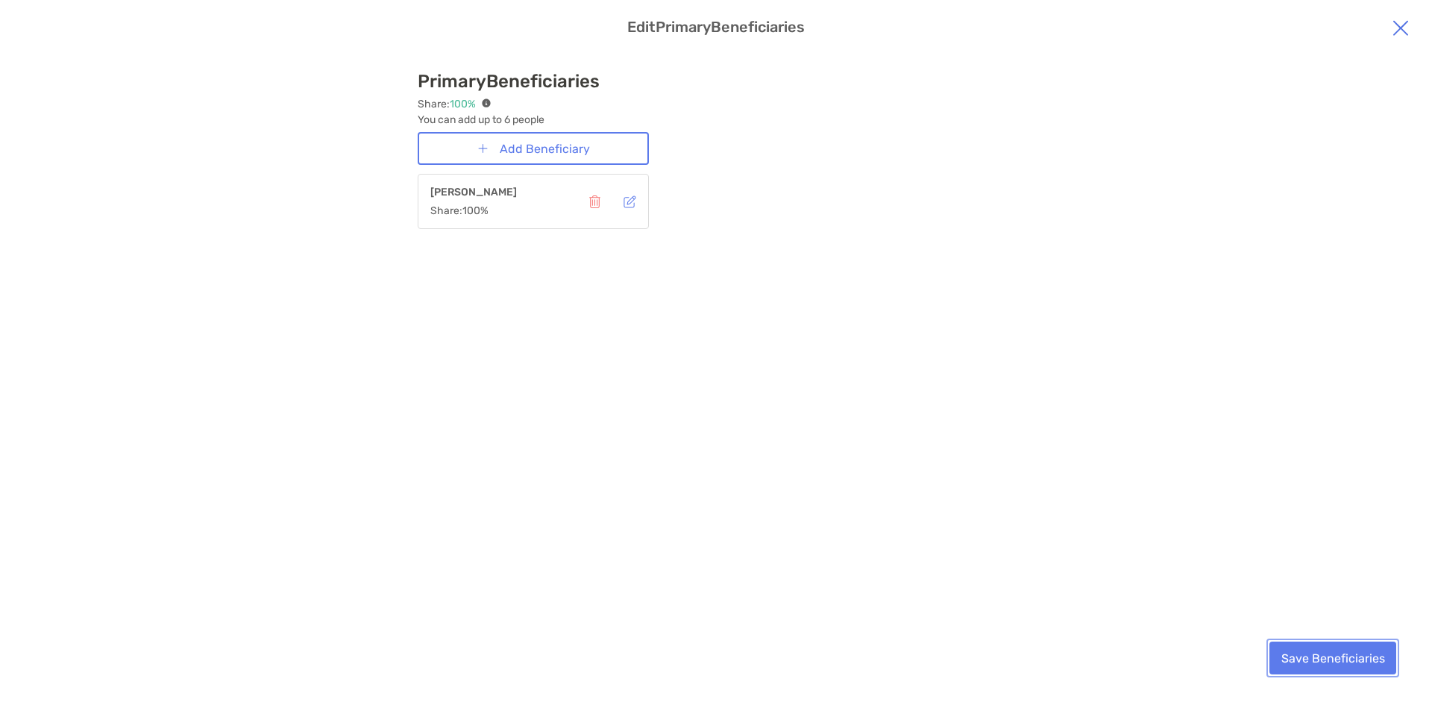
click at [1304, 662] on button "Save Beneficiaries" at bounding box center [1333, 658] width 127 height 33
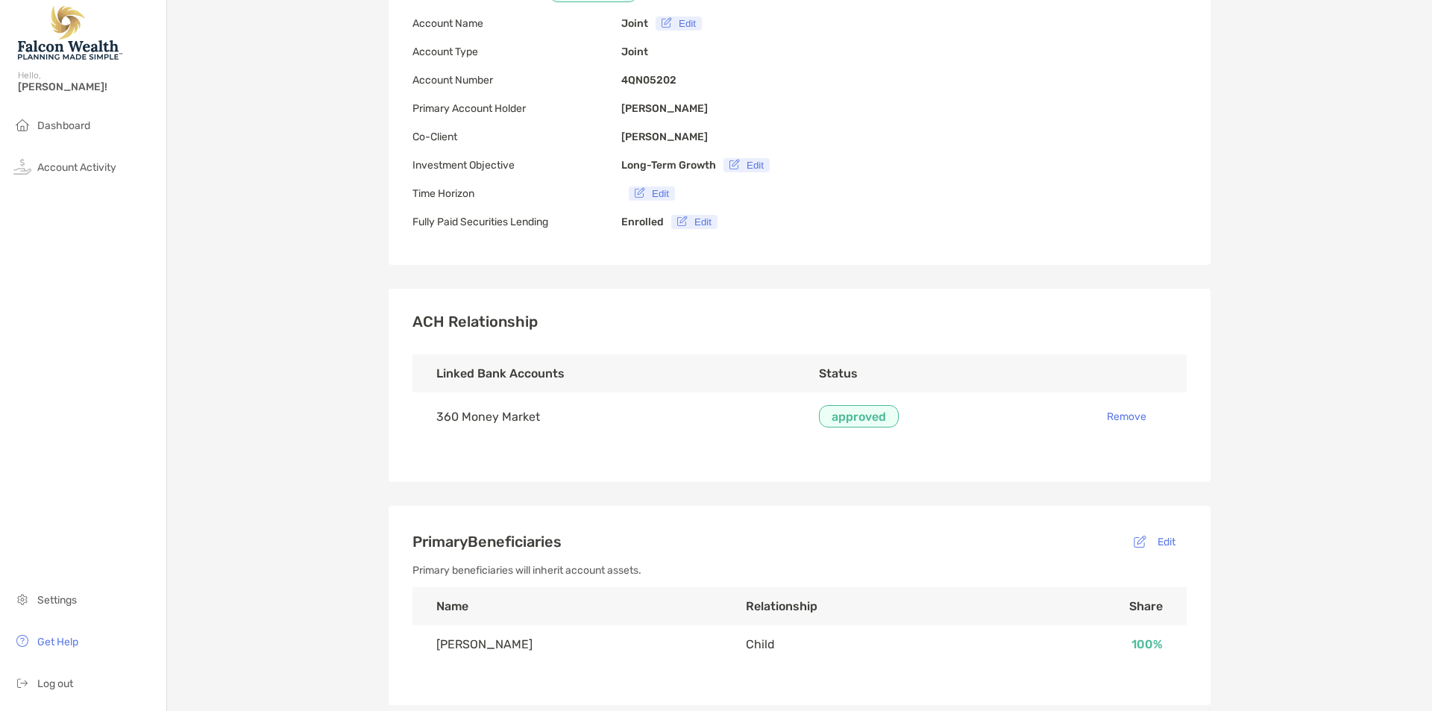
scroll to position [0, 0]
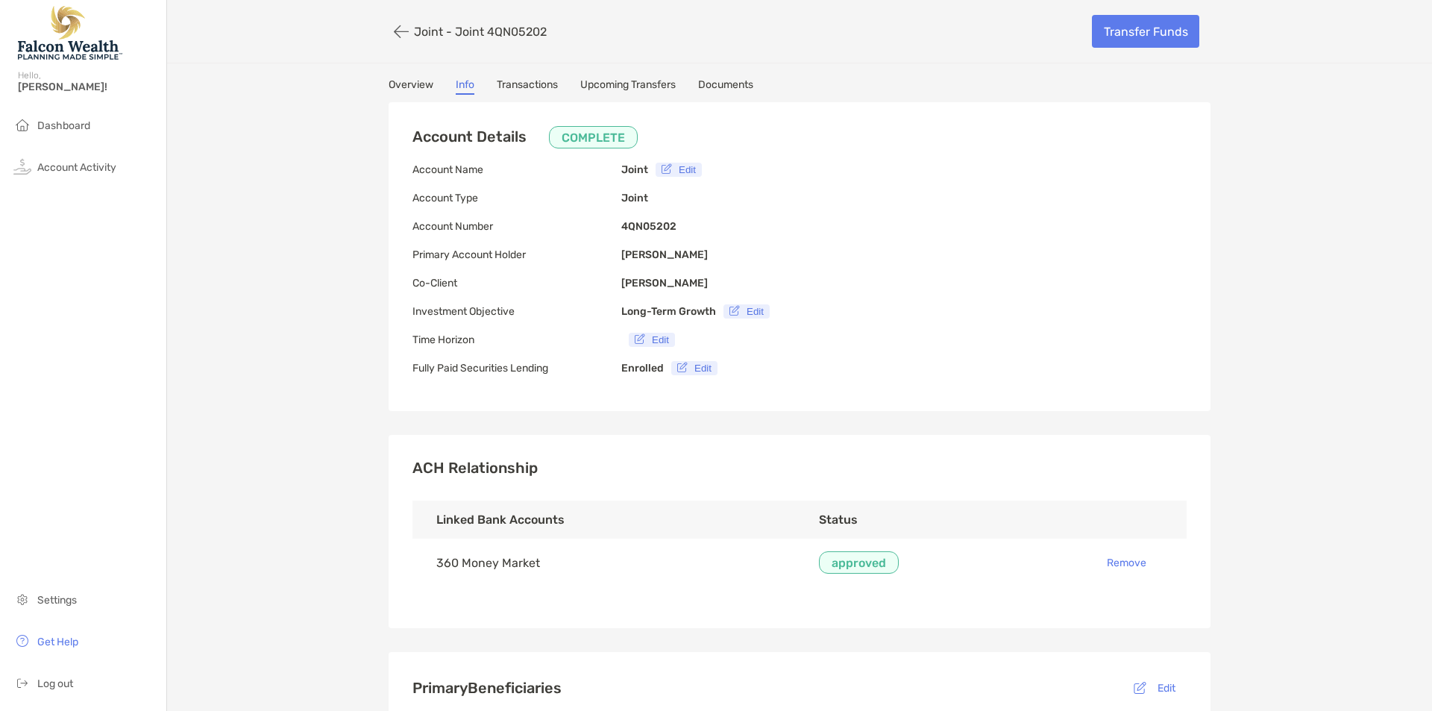
click at [542, 81] on link "Transactions" at bounding box center [527, 86] width 61 height 16
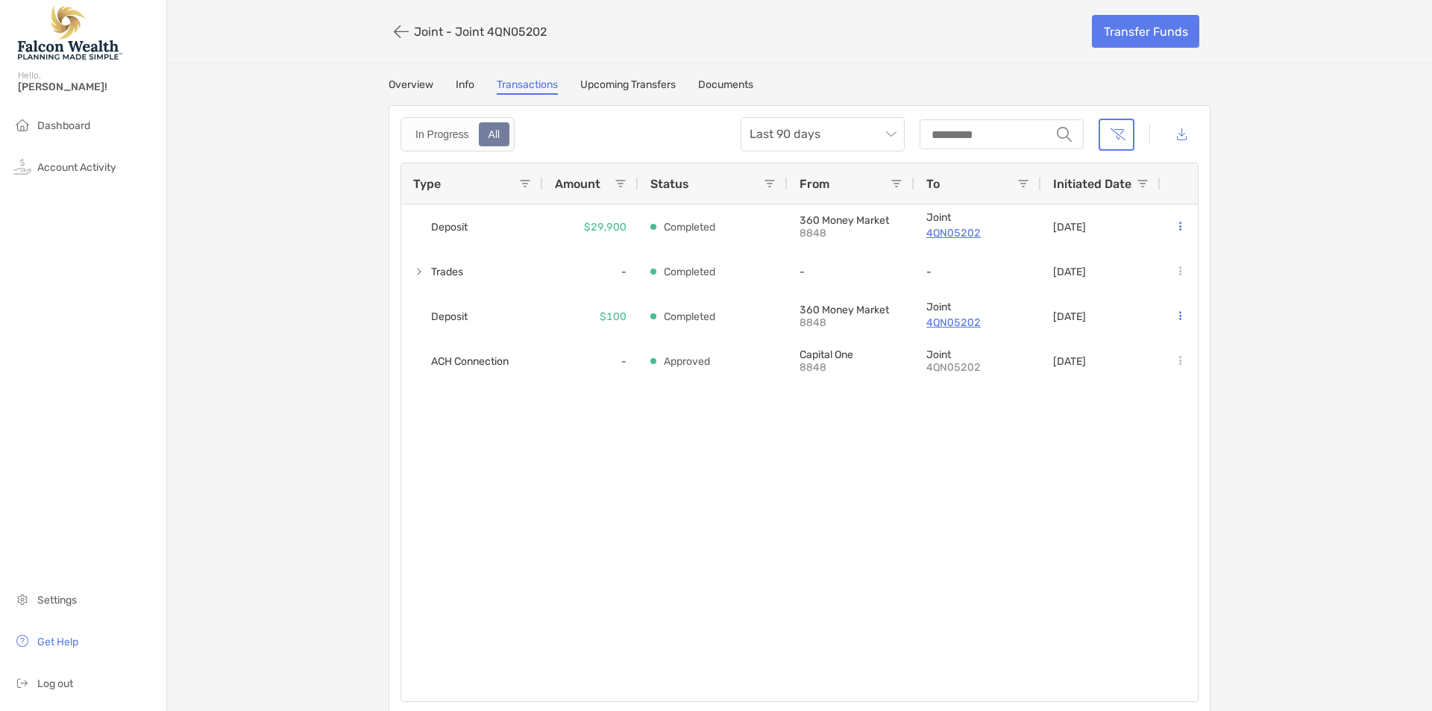
click at [604, 78] on link "Upcoming Transfers" at bounding box center [627, 86] width 95 height 16
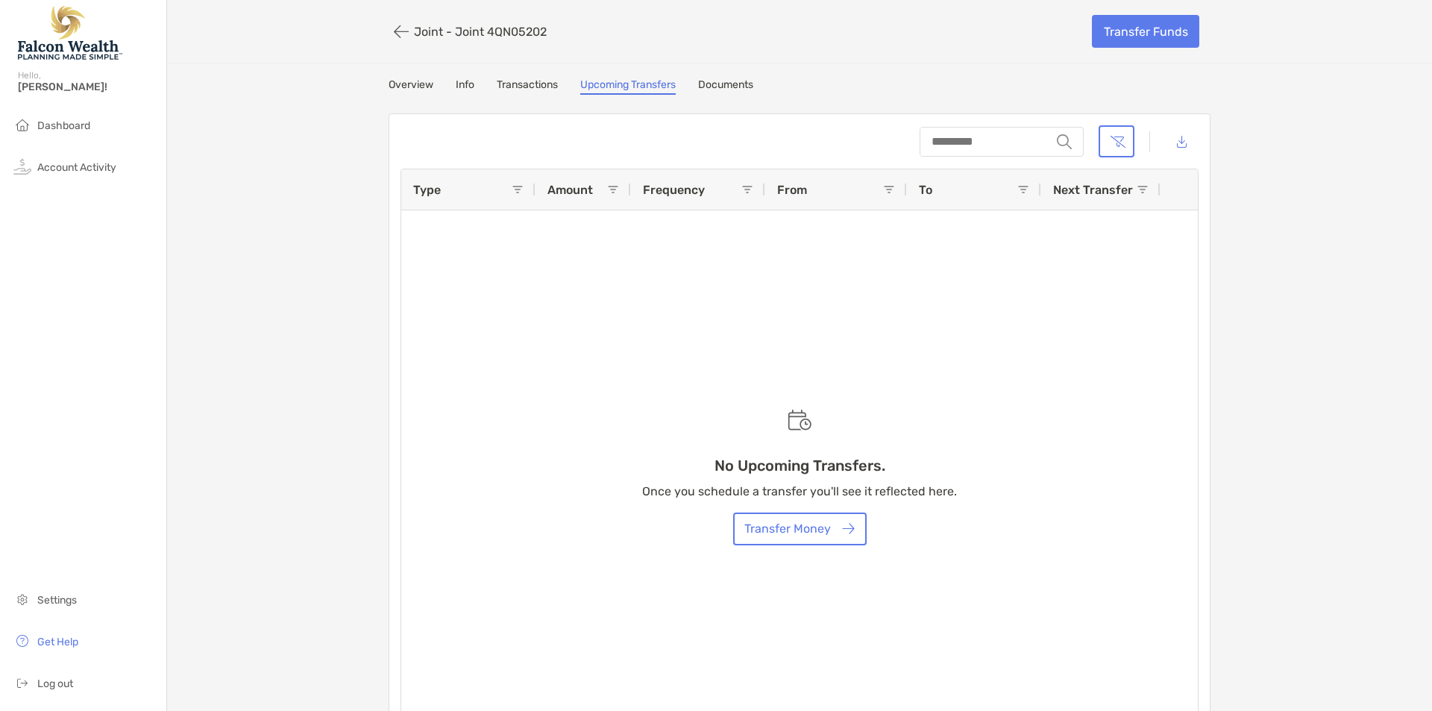
click at [724, 82] on link "Documents" at bounding box center [725, 86] width 55 height 16
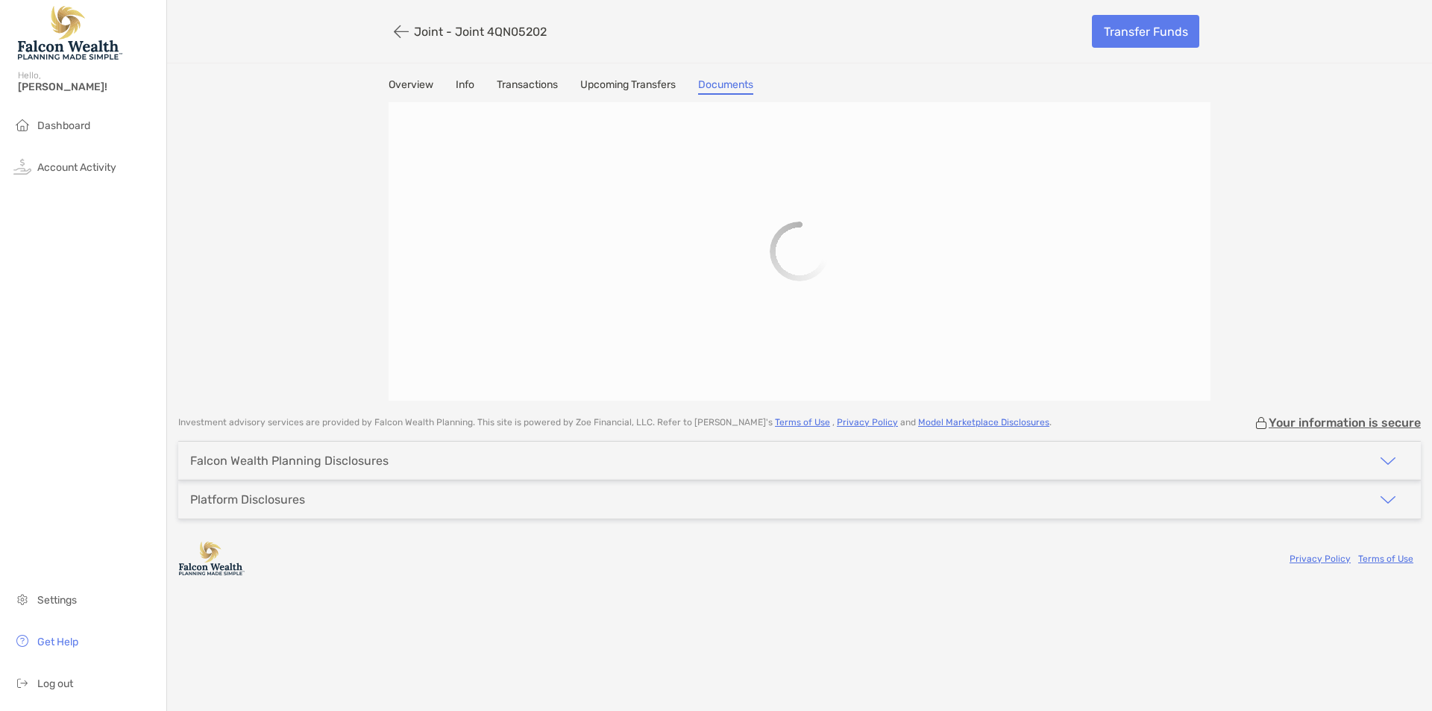
click at [414, 84] on link "Overview" at bounding box center [411, 86] width 45 height 16
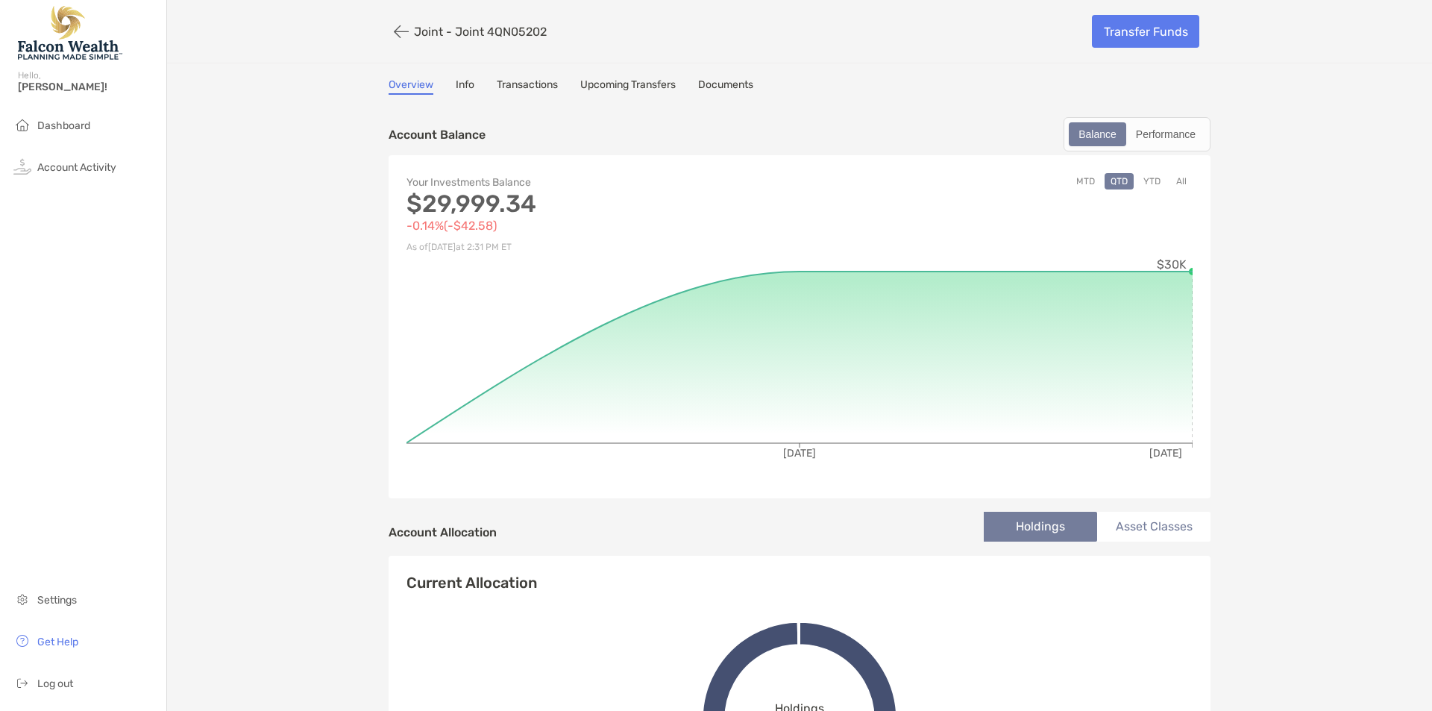
click at [456, 84] on link "Info" at bounding box center [465, 86] width 19 height 16
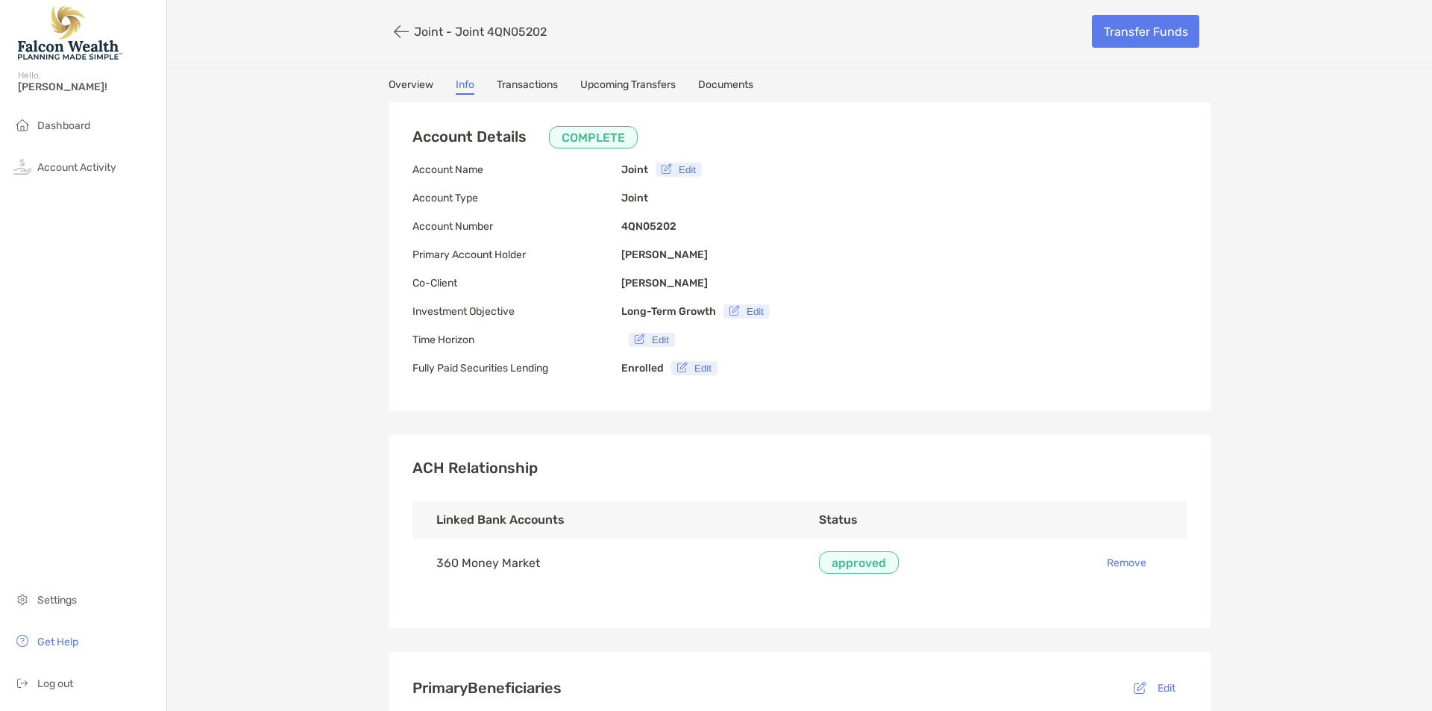
click at [512, 74] on div "Joint - Joint 4QN05202 Transfer Funds Overview Info Transactions Upcoming Trans…" at bounding box center [799, 579] width 1265 height 1159
click at [515, 87] on link "Transactions" at bounding box center [527, 86] width 61 height 16
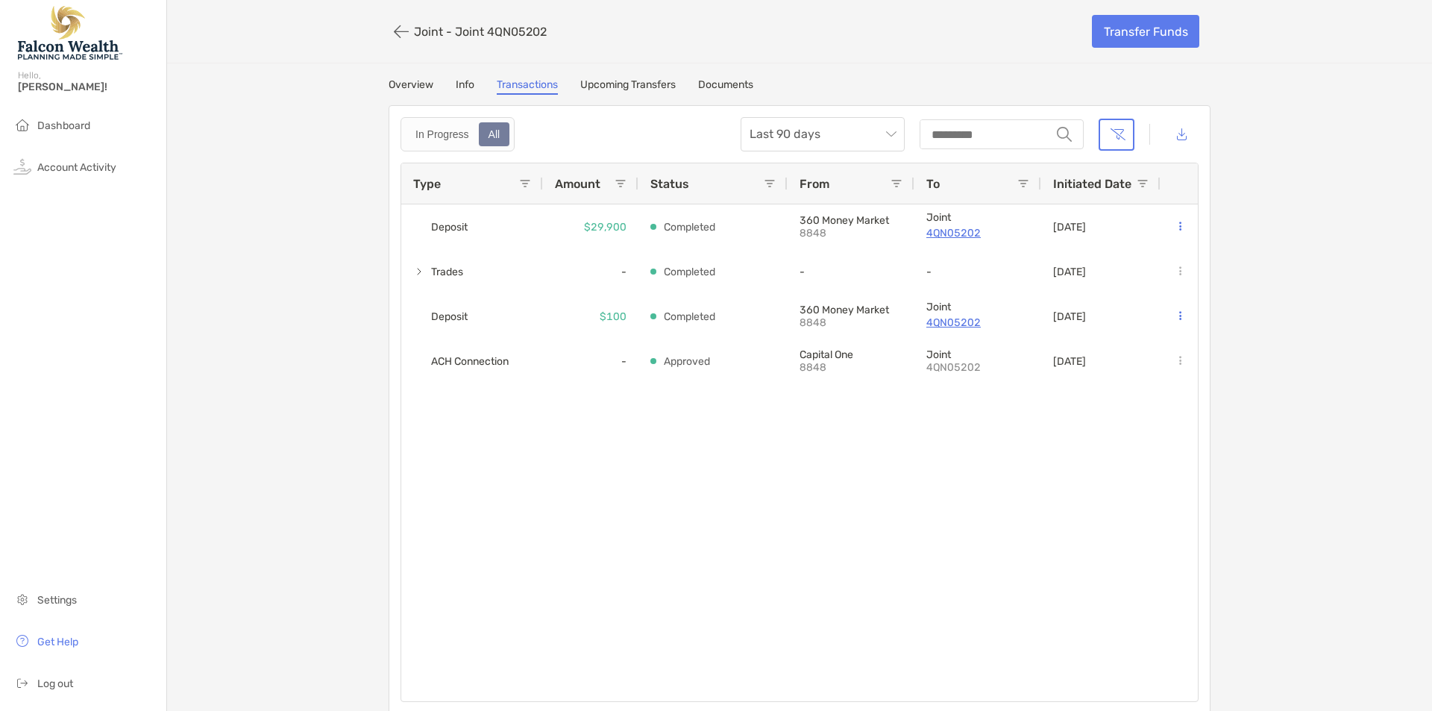
click at [462, 88] on link "Info" at bounding box center [465, 86] width 19 height 16
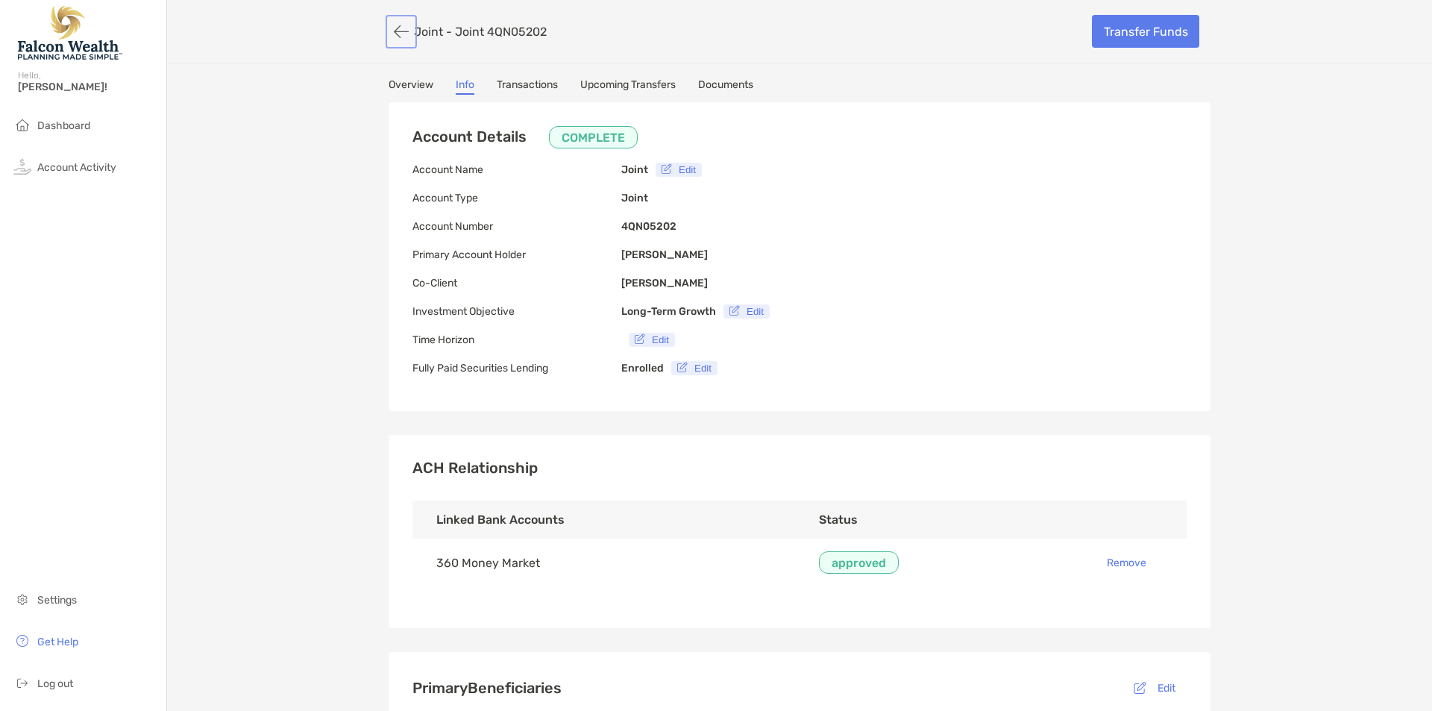
click at [390, 34] on button "button" at bounding box center [401, 32] width 25 height 28
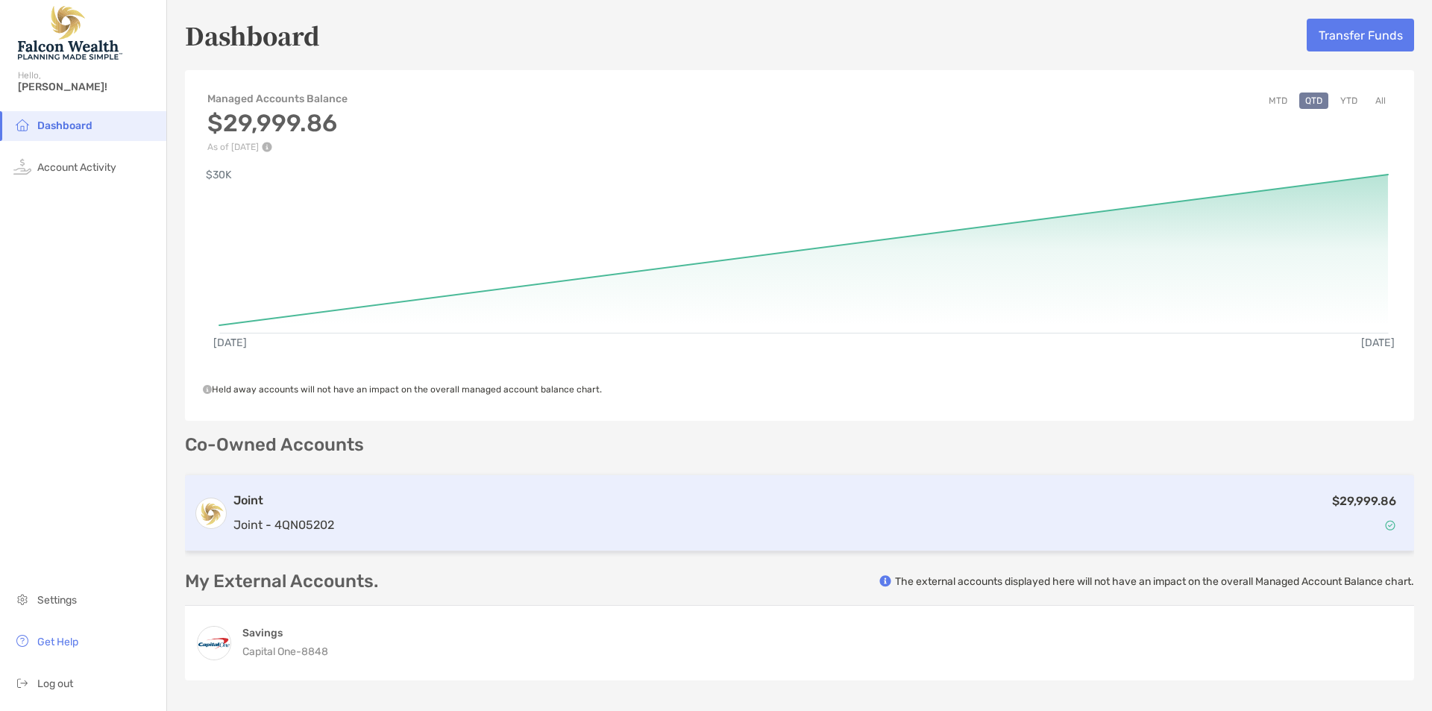
click at [407, 511] on div "$29,999.86" at bounding box center [872, 513] width 1065 height 43
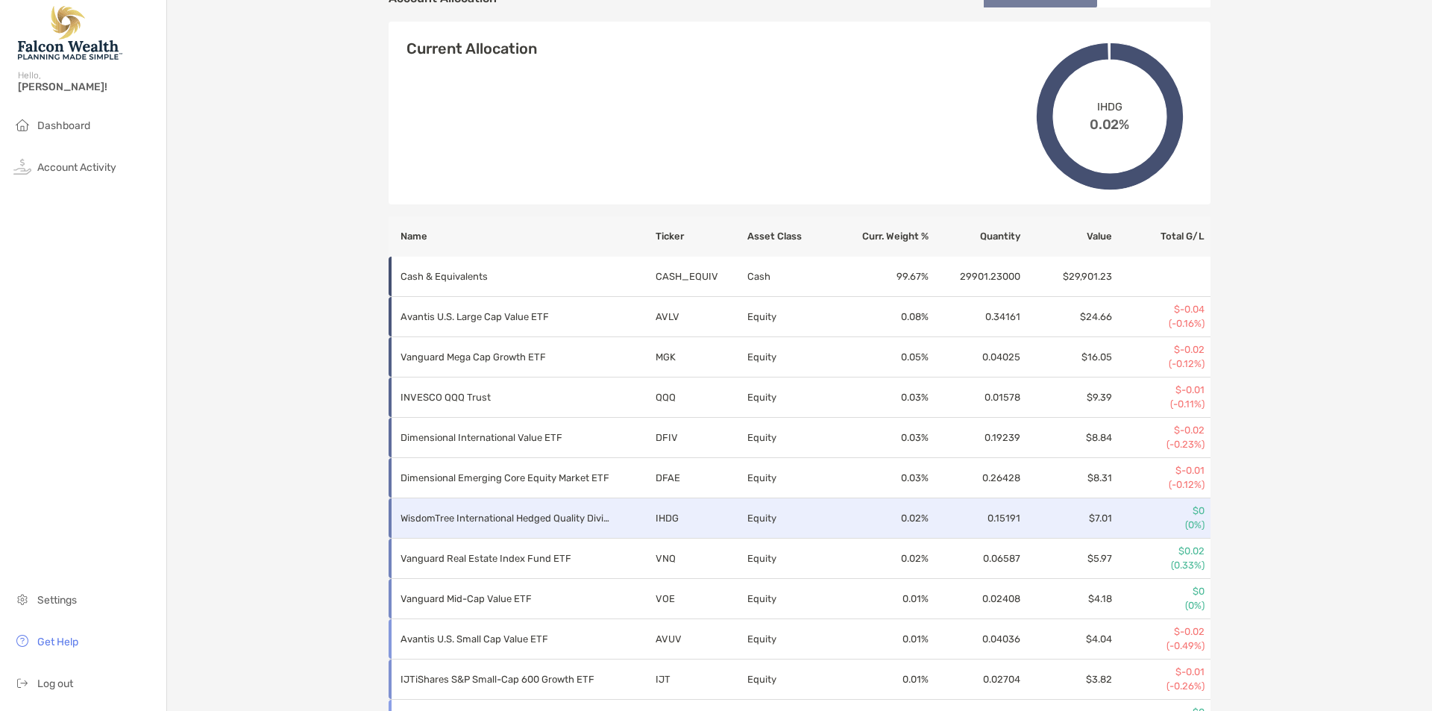
scroll to position [535, 0]
